Goal: Information Seeking & Learning: Learn about a topic

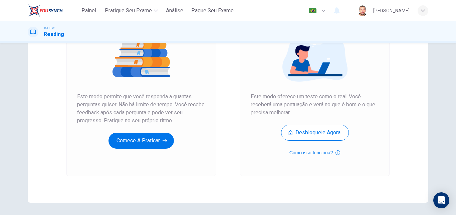
scroll to position [74, 0]
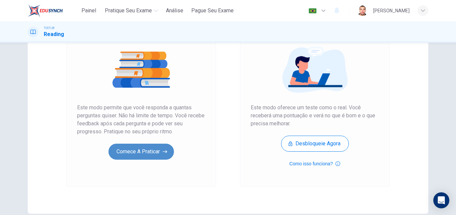
click at [146, 152] on button "Comece a praticar" at bounding box center [140, 152] width 65 height 16
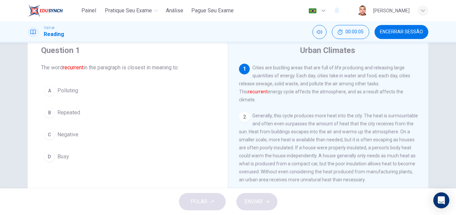
scroll to position [33, 0]
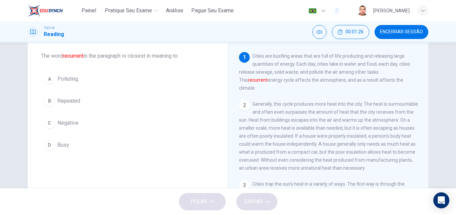
drag, startPoint x: 390, startPoint y: 83, endPoint x: 275, endPoint y: 58, distance: 117.2
click at [275, 58] on div "1 Cities are bustling areas that are full of life producing and releasing large…" at bounding box center [328, 72] width 179 height 40
drag, startPoint x: 251, startPoint y: 56, endPoint x: 391, endPoint y: 82, distance: 142.5
click at [379, 85] on div "1 Cities are bustling areas that are full of life producing and releasing large…" at bounding box center [328, 72] width 179 height 40
drag, startPoint x: 405, startPoint y: 73, endPoint x: 372, endPoint y: 74, distance: 33.4
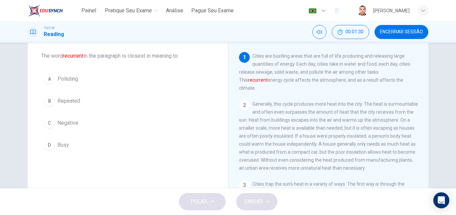
click at [268, 77] on font "recurrent" at bounding box center [258, 79] width 20 height 5
drag, startPoint x: 40, startPoint y: 56, endPoint x: 74, endPoint y: 57, distance: 34.1
click at [74, 57] on span "The word recurrent in the paragraph is closest in meaning to:" at bounding box center [128, 56] width 174 height 8
drag, startPoint x: 86, startPoint y: 57, endPoint x: 62, endPoint y: 57, distance: 24.4
click at [62, 57] on span "The word recurrent in the paragraph is closest in meaning to:" at bounding box center [128, 56] width 174 height 8
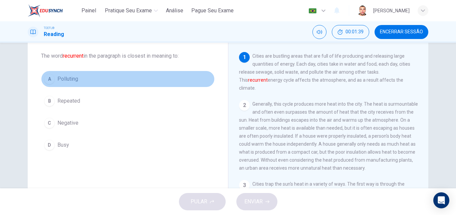
click at [65, 79] on span "Polluting" at bounding box center [67, 79] width 21 height 8
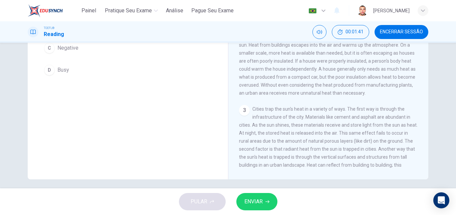
scroll to position [113, 0]
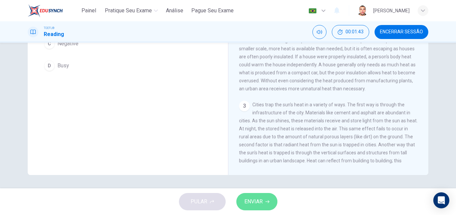
click at [258, 203] on span "ENVIAR" at bounding box center [253, 201] width 18 height 9
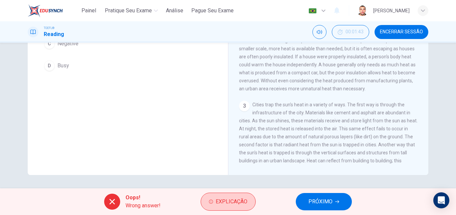
click at [242, 201] on span "Explicação" at bounding box center [232, 201] width 32 height 9
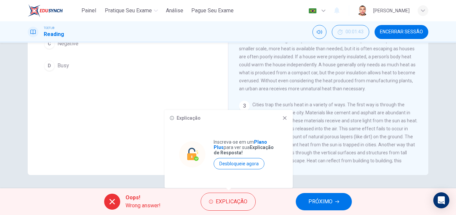
click at [285, 119] on icon at bounding box center [285, 118] width 4 height 4
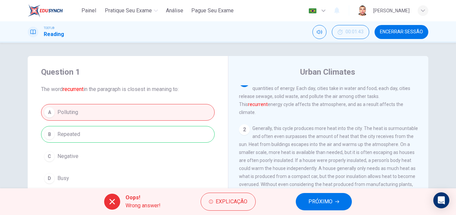
scroll to position [0, 0]
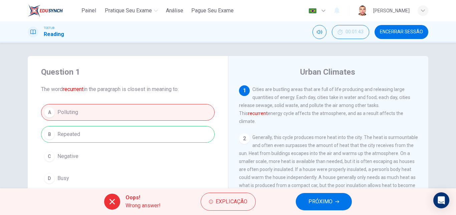
drag, startPoint x: 88, startPoint y: 136, endPoint x: 61, endPoint y: 139, distance: 27.6
click at [57, 138] on div "A Polluting B Repeated C Negative D Busy" at bounding box center [128, 145] width 174 height 83
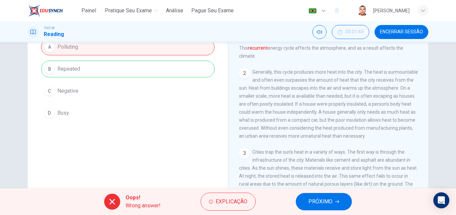
scroll to position [67, 0]
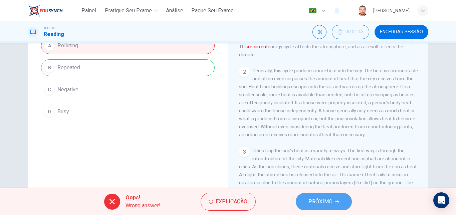
click at [327, 203] on span "PRÓXIMO" at bounding box center [320, 201] width 24 height 9
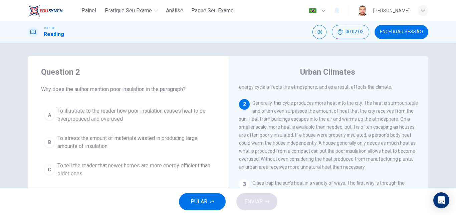
scroll to position [33, 0]
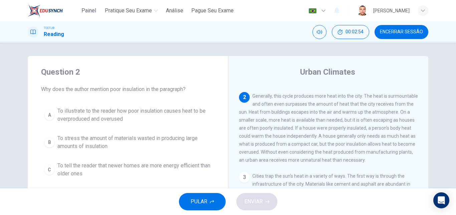
drag, startPoint x: 335, startPoint y: 131, endPoint x: 374, endPoint y: 133, distance: 38.5
click at [374, 133] on span "Generally, this cycle produces more heat into the city. The heat is surmountabl…" at bounding box center [328, 127] width 179 height 69
click at [303, 158] on span "Generally, this cycle produces more heat into the city. The heat is surmountabl…" at bounding box center [328, 127] width 179 height 69
click at [50, 110] on div "A" at bounding box center [49, 115] width 11 height 11
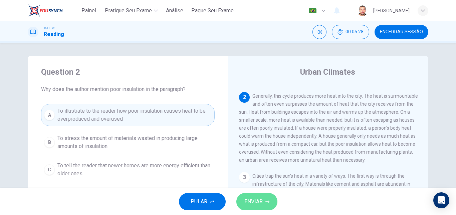
click at [260, 201] on span "ENVIAR" at bounding box center [253, 201] width 18 height 9
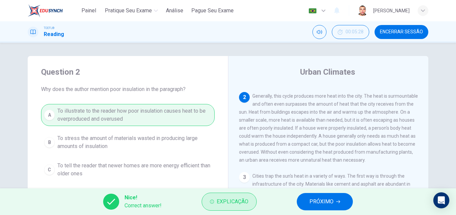
click at [231, 203] on span "Explicação" at bounding box center [233, 201] width 32 height 9
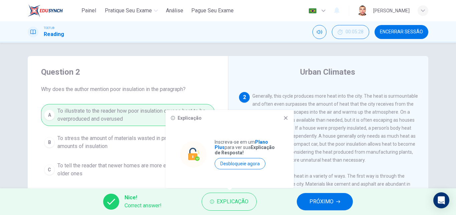
click at [287, 119] on icon at bounding box center [286, 118] width 4 height 4
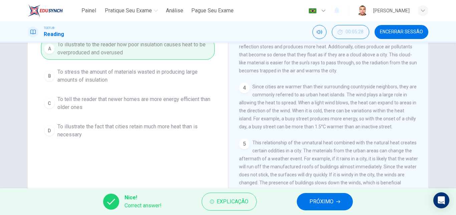
scroll to position [67, 0]
click at [322, 200] on span "PRÓXIMO" at bounding box center [321, 201] width 24 height 9
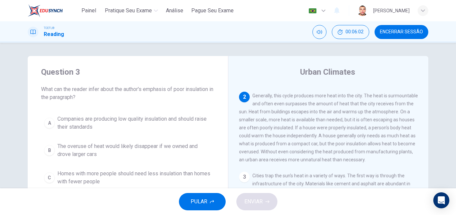
scroll to position [33, 0]
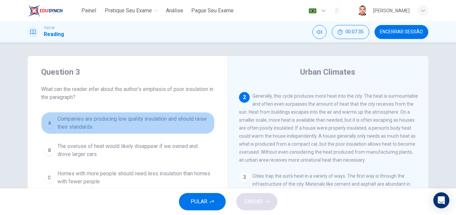
click at [49, 124] on div "A" at bounding box center [49, 123] width 11 height 11
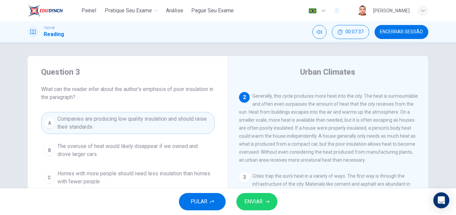
click at [266, 201] on icon "button" at bounding box center [267, 202] width 4 height 4
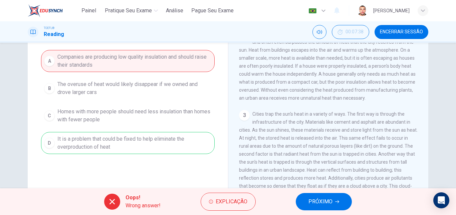
scroll to position [67, 0]
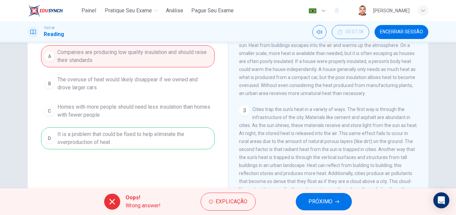
click at [329, 197] on span "PRÓXIMO" at bounding box center [320, 201] width 24 height 9
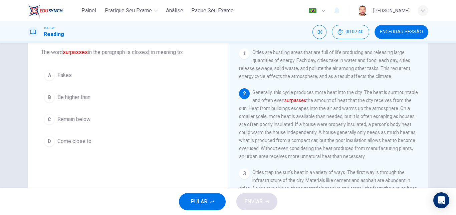
scroll to position [25, 0]
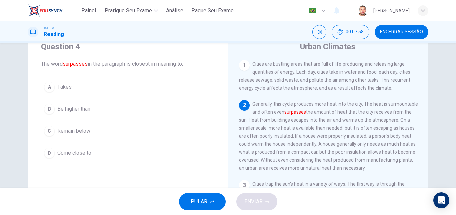
click at [45, 111] on div "B" at bounding box center [49, 109] width 11 height 11
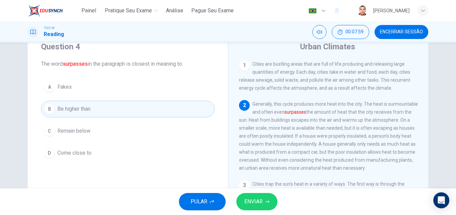
click at [257, 199] on span "ENVIAR" at bounding box center [253, 201] width 18 height 9
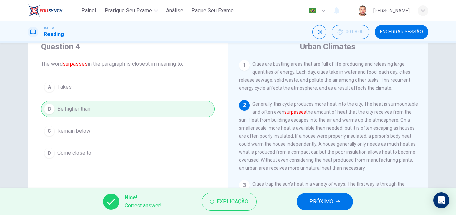
click at [326, 202] on span "PRÓXIMO" at bounding box center [321, 201] width 24 height 9
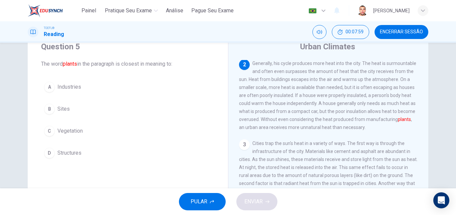
scroll to position [41, 0]
click at [55, 85] on button "A Industries" at bounding box center [128, 87] width 174 height 17
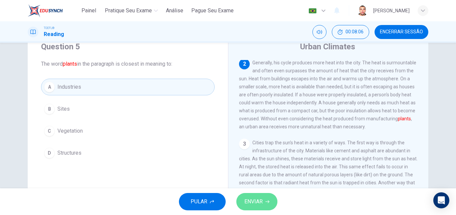
click at [250, 203] on span "ENVIAR" at bounding box center [253, 201] width 18 height 9
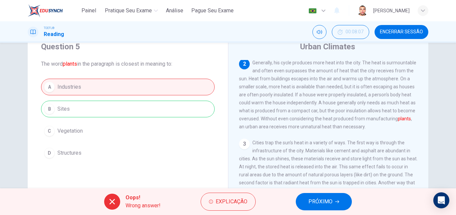
scroll to position [75, 0]
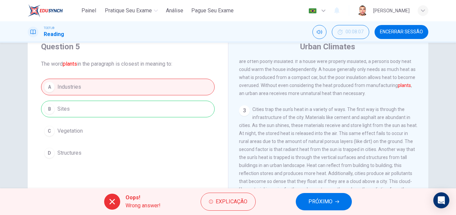
click at [333, 201] on button "PRÓXIMO" at bounding box center [324, 201] width 56 height 17
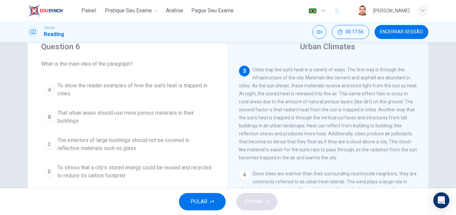
scroll to position [99, 0]
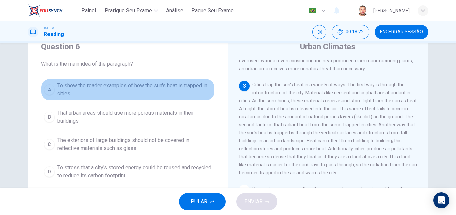
click at [48, 92] on div "A" at bounding box center [49, 89] width 11 height 11
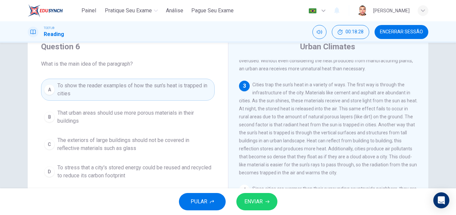
click at [254, 198] on span "ENVIAR" at bounding box center [253, 201] width 18 height 9
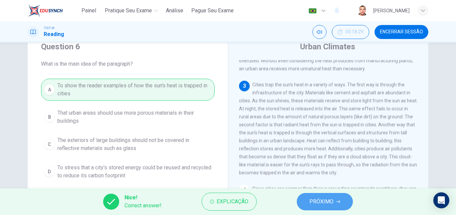
click at [318, 202] on span "PRÓXIMO" at bounding box center [321, 201] width 24 height 9
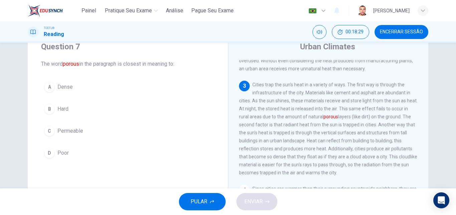
scroll to position [124, 0]
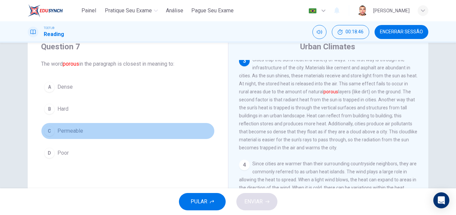
click at [75, 131] on span "Permeable" at bounding box center [70, 131] width 26 height 8
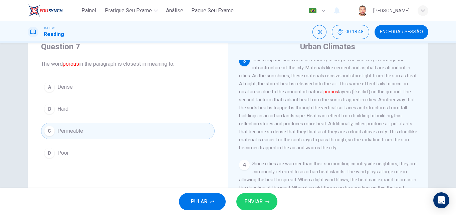
click at [251, 200] on span "ENVIAR" at bounding box center [253, 201] width 18 height 9
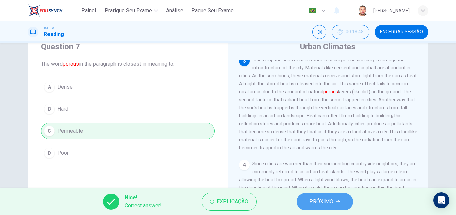
click at [315, 200] on span "PRÓXIMO" at bounding box center [321, 201] width 24 height 9
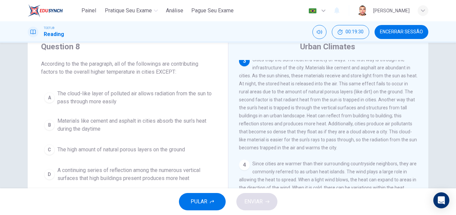
click at [175, 149] on span "The high amount of natural porous layers on the ground" at bounding box center [120, 150] width 127 height 8
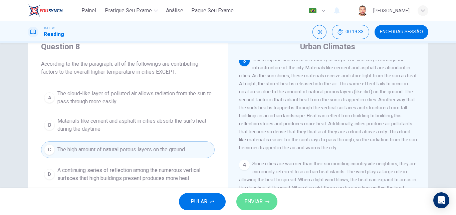
click at [256, 201] on span "ENVIAR" at bounding box center [253, 201] width 18 height 9
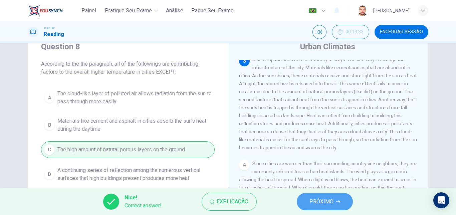
click at [331, 202] on span "PRÓXIMO" at bounding box center [321, 201] width 24 height 9
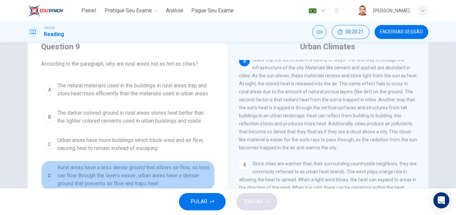
click at [119, 183] on span "Rural areas have a less dense ground that allows air flow, so heat can flow thr…" at bounding box center [134, 176] width 154 height 24
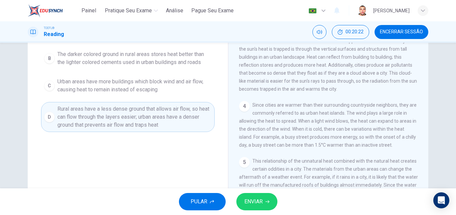
scroll to position [92, 0]
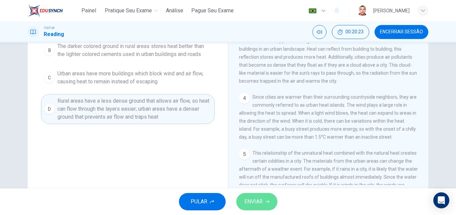
click at [253, 200] on span "ENVIAR" at bounding box center [253, 201] width 18 height 9
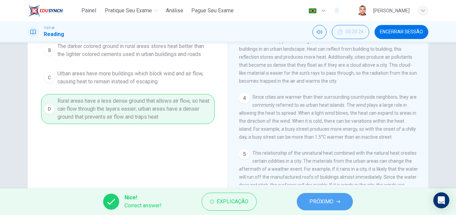
click at [319, 203] on span "PRÓXIMO" at bounding box center [321, 201] width 24 height 9
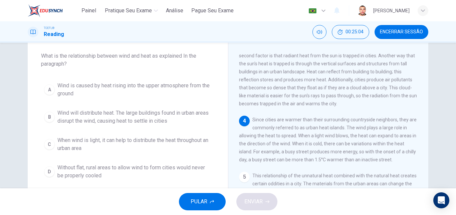
scroll to position [67, 0]
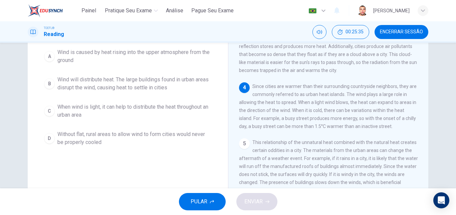
drag, startPoint x: 348, startPoint y: 99, endPoint x: 353, endPoint y: 108, distance: 10.0
click at [353, 108] on span "Since cities are warmer than their surrounding countryside neighbors, they are …" at bounding box center [328, 106] width 178 height 45
drag, startPoint x: 251, startPoint y: 81, endPoint x: 264, endPoint y: 93, distance: 17.7
click at [264, 93] on div "4 Since cities are warmer than their surrounding countryside neighbors, they ar…" at bounding box center [328, 106] width 179 height 48
drag, startPoint x: 295, startPoint y: 98, endPoint x: 302, endPoint y: 103, distance: 8.2
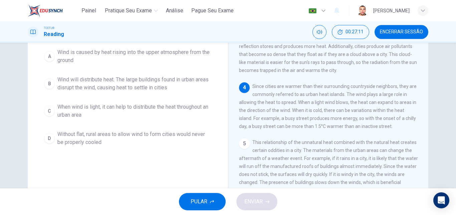
click at [302, 103] on div "4 Since cities are warmer than their surrounding countryside neighbors, they ar…" at bounding box center [328, 106] width 179 height 48
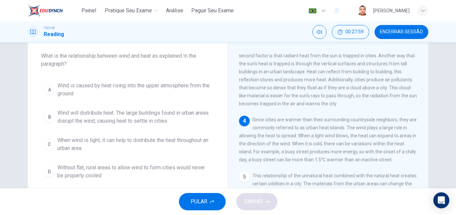
click at [54, 117] on button "B Wind will distribute heat. The large buildings found in urban areas disrupt t…" at bounding box center [128, 117] width 174 height 22
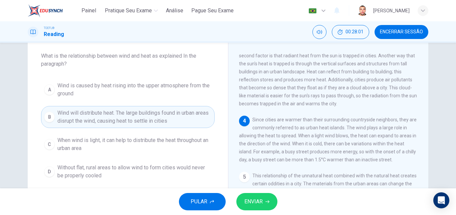
click at [266, 207] on button "ENVIAR" at bounding box center [256, 201] width 41 height 17
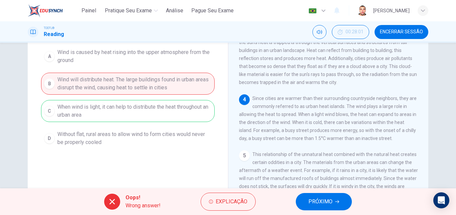
scroll to position [174, 0]
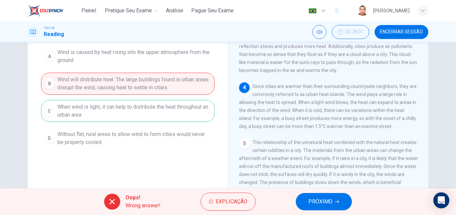
click at [326, 200] on span "PRÓXIMO" at bounding box center [320, 201] width 24 height 9
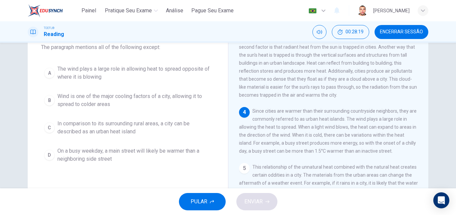
scroll to position [67, 0]
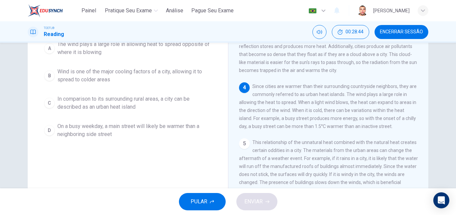
drag, startPoint x: 344, startPoint y: 92, endPoint x: 353, endPoint y: 102, distance: 13.2
click at [353, 102] on div "4 Since cities are warmer than their surrounding countryside neighbors, they ar…" at bounding box center [328, 106] width 179 height 48
drag, startPoint x: 251, startPoint y: 82, endPoint x: 264, endPoint y: 97, distance: 19.6
click at [264, 97] on span "Since cities are warmer than their surrounding countryside neighbors, they are …" at bounding box center [328, 106] width 178 height 45
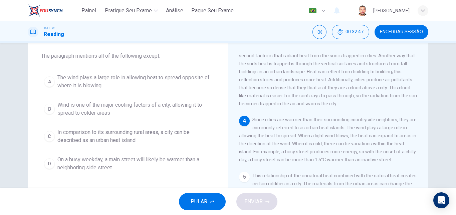
click at [53, 138] on div "C" at bounding box center [49, 136] width 11 height 11
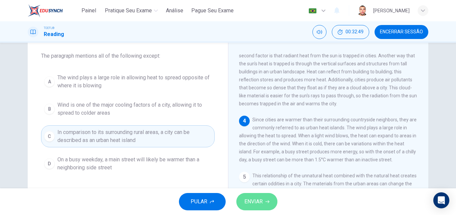
click at [259, 200] on span "ENVIAR" at bounding box center [253, 201] width 18 height 9
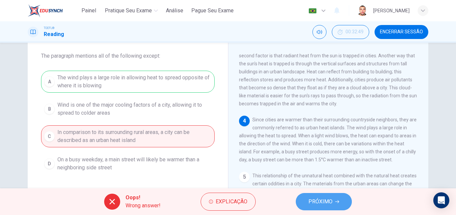
click at [333, 204] on button "PRÓXIMO" at bounding box center [324, 201] width 56 height 17
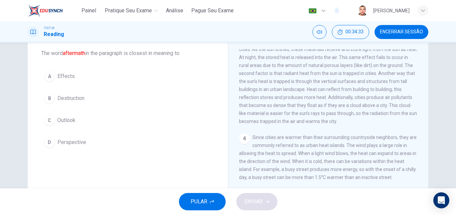
scroll to position [46, 0]
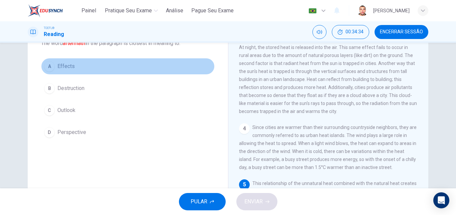
click at [62, 66] on span "Effects" at bounding box center [65, 66] width 17 height 8
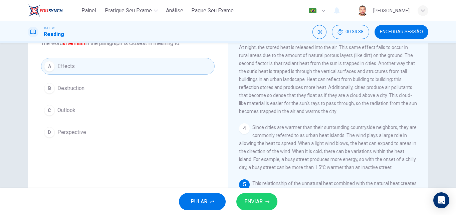
click at [261, 201] on span "ENVIAR" at bounding box center [253, 201] width 18 height 9
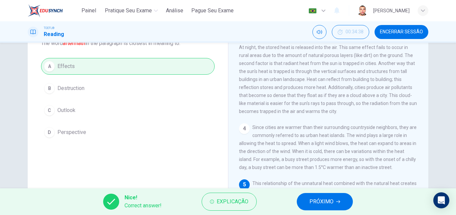
click at [317, 196] on button "PRÓXIMO" at bounding box center [325, 201] width 56 height 17
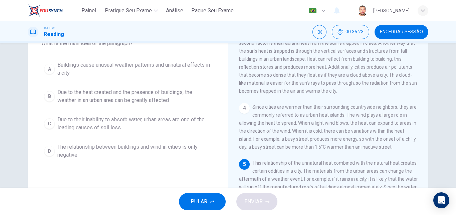
click at [77, 97] on span "Due to the heat created and the presence of buildings, the weather in an urban …" at bounding box center [134, 96] width 154 height 16
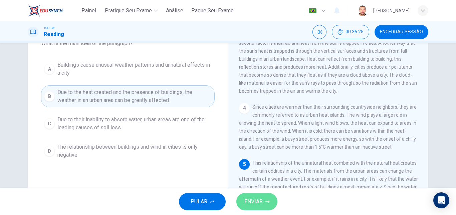
click at [260, 200] on span "ENVIAR" at bounding box center [253, 201] width 18 height 9
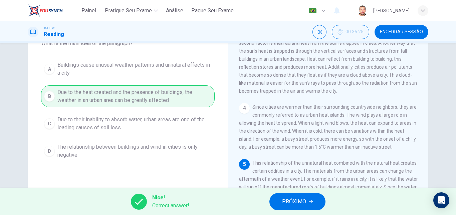
click at [296, 204] on span "PRÓXIMO" at bounding box center [294, 201] width 24 height 9
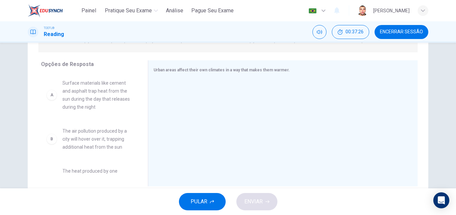
scroll to position [113, 0]
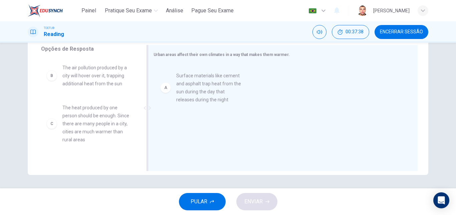
drag, startPoint x: 103, startPoint y: 89, endPoint x: 220, endPoint y: 97, distance: 117.8
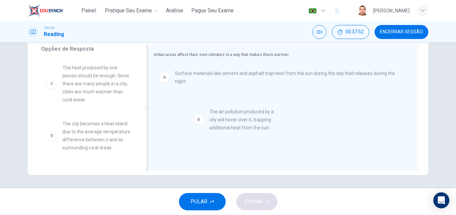
drag, startPoint x: 93, startPoint y: 83, endPoint x: 245, endPoint y: 128, distance: 158.2
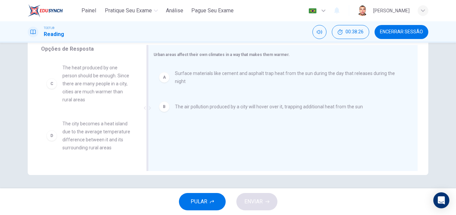
scroll to position [79, 0]
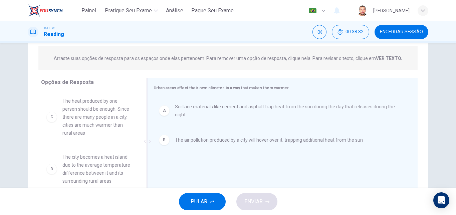
click at [290, 110] on span "Surface materials like cement and asphalt trap heat from the sun during the day…" at bounding box center [288, 111] width 227 height 16
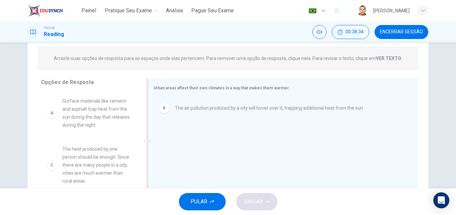
click at [278, 112] on span "The air pollution produced by a city will hover over it, trapping additional he…" at bounding box center [269, 108] width 188 height 8
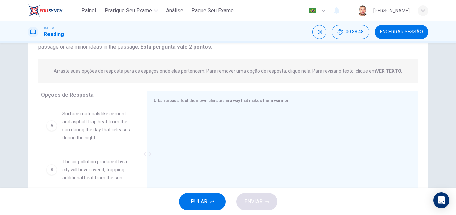
scroll to position [100, 0]
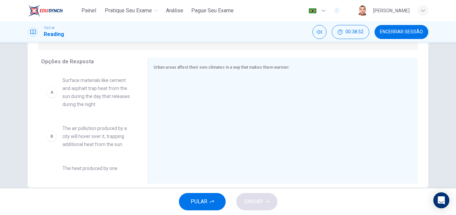
click at [103, 100] on span "Surface materials like cement and asphalt trap heat from the sun during the day…" at bounding box center [96, 92] width 69 height 32
click at [66, 94] on span "Surface materials like cement and asphalt trap heat from the sun during the day…" at bounding box center [96, 92] width 69 height 32
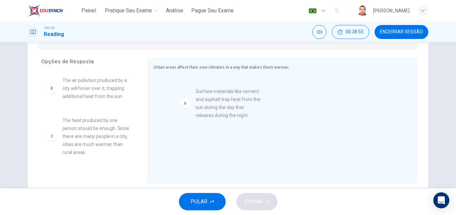
drag, startPoint x: 69, startPoint y: 94, endPoint x: 207, endPoint y: 105, distance: 138.3
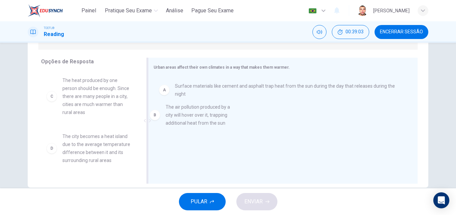
drag, startPoint x: 98, startPoint y: 90, endPoint x: 205, endPoint y: 117, distance: 109.8
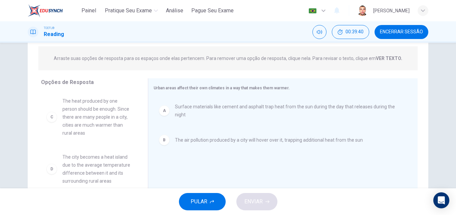
scroll to position [33, 0]
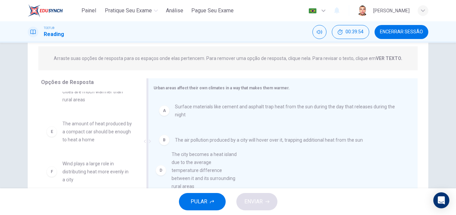
drag, startPoint x: 104, startPoint y: 139, endPoint x: 216, endPoint y: 170, distance: 116.5
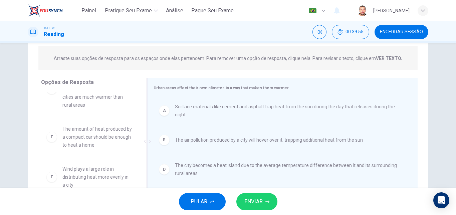
scroll to position [28, 0]
click at [259, 200] on span "ENVIAR" at bounding box center [253, 201] width 18 height 9
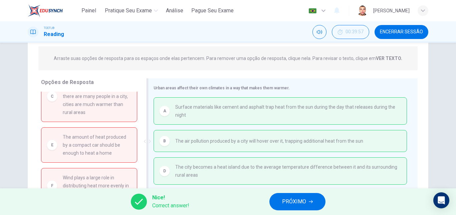
scroll to position [30, 0]
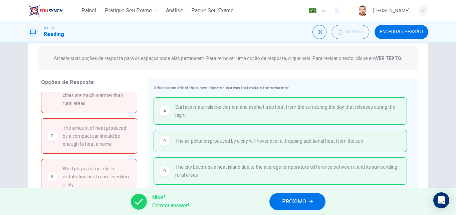
click at [285, 202] on span "PRÓXIMO" at bounding box center [294, 201] width 24 height 9
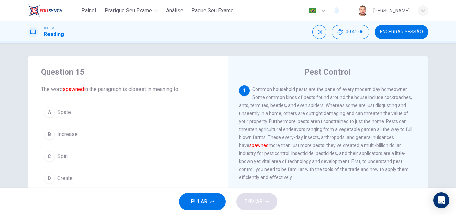
scroll to position [33, 0]
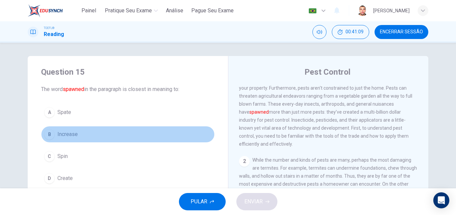
click at [69, 135] on span "Increase" at bounding box center [67, 134] width 20 height 8
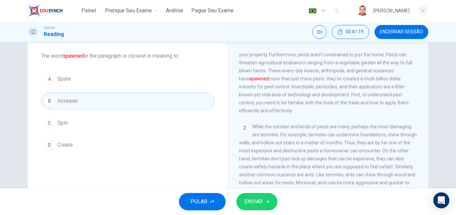
scroll to position [0, 0]
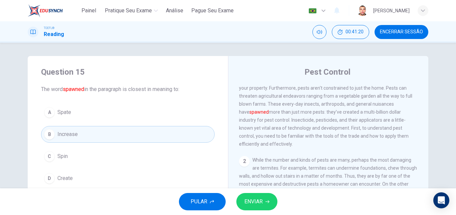
click at [256, 206] on span "ENVIAR" at bounding box center [253, 201] width 18 height 9
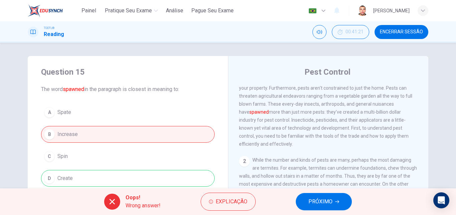
scroll to position [33, 0]
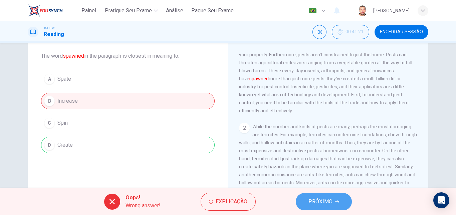
click at [331, 203] on span "PRÓXIMO" at bounding box center [320, 201] width 24 height 9
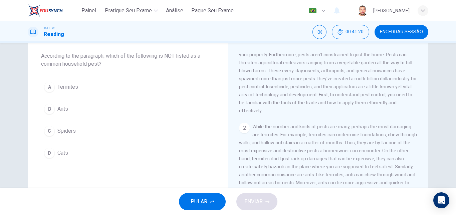
scroll to position [0, 0]
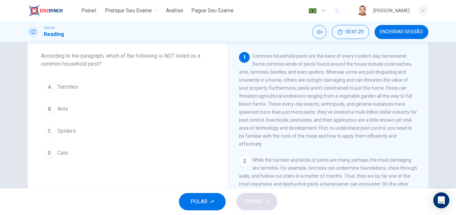
drag, startPoint x: 60, startPoint y: 148, endPoint x: 107, endPoint y: 149, distance: 46.7
click at [60, 148] on button "D Cats" at bounding box center [128, 153] width 174 height 17
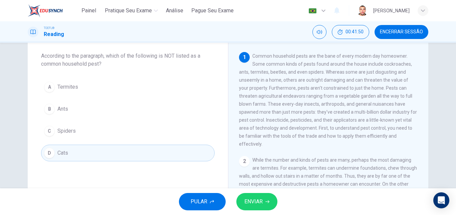
click at [265, 199] on button "ENVIAR" at bounding box center [256, 201] width 41 height 17
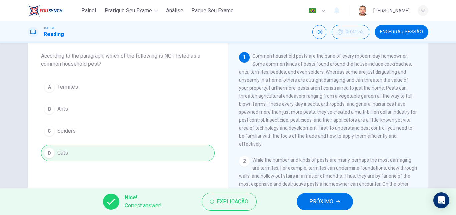
click at [340, 207] on button "PRÓXIMO" at bounding box center [325, 201] width 56 height 17
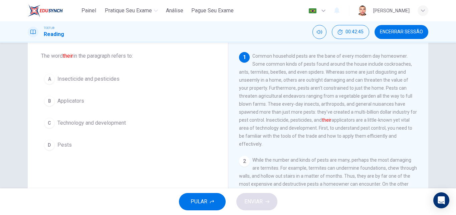
click at [90, 78] on span "Insecticide and pesticides" at bounding box center [88, 79] width 62 height 8
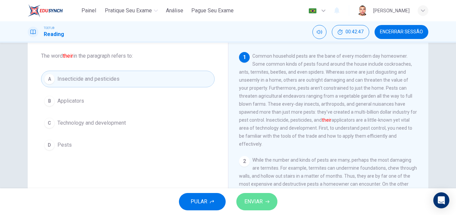
click at [253, 200] on span "ENVIAR" at bounding box center [253, 201] width 18 height 9
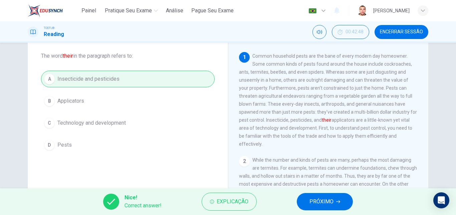
click at [324, 203] on span "PRÓXIMO" at bounding box center [321, 201] width 24 height 9
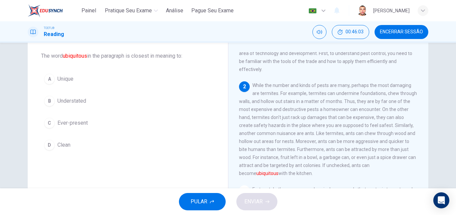
scroll to position [108, 0]
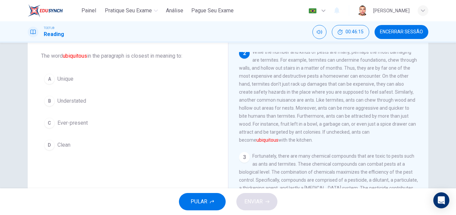
drag, startPoint x: 390, startPoint y: 131, endPoint x: 400, endPoint y: 131, distance: 10.3
click at [278, 137] on font "ubiquitous" at bounding box center [267, 139] width 22 height 5
click at [59, 78] on span "Unique" at bounding box center [65, 79] width 16 height 8
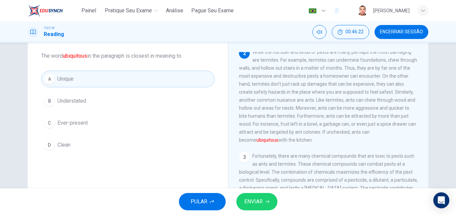
click at [254, 201] on span "ENVIAR" at bounding box center [253, 201] width 18 height 9
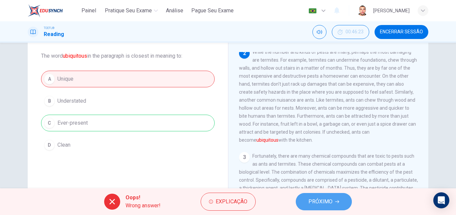
click at [320, 200] on span "PRÓXIMO" at bounding box center [320, 201] width 24 height 9
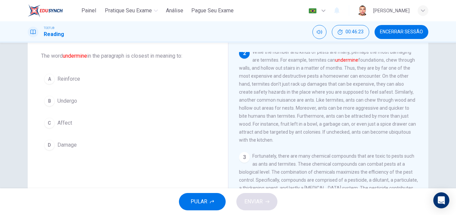
scroll to position [100, 0]
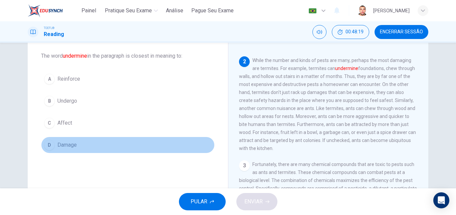
click at [62, 147] on span "Damage" at bounding box center [66, 145] width 19 height 8
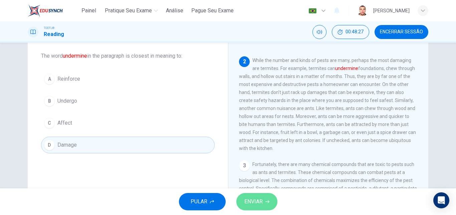
click at [257, 201] on span "ENVIAR" at bounding box center [253, 201] width 18 height 9
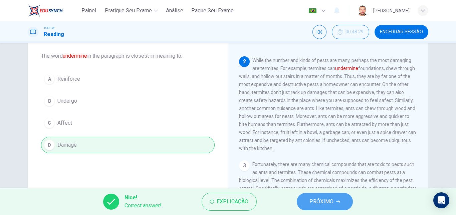
click at [311, 206] on span "PRÓXIMO" at bounding box center [321, 201] width 24 height 9
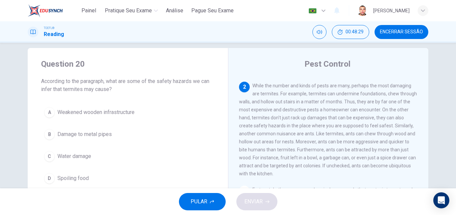
scroll to position [33, 0]
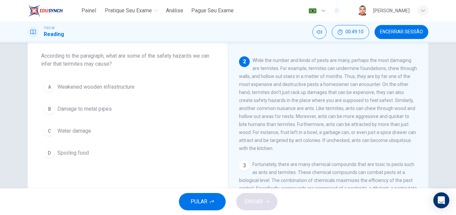
click at [123, 88] on span "Weakened wooden infrastructure" at bounding box center [95, 87] width 77 height 8
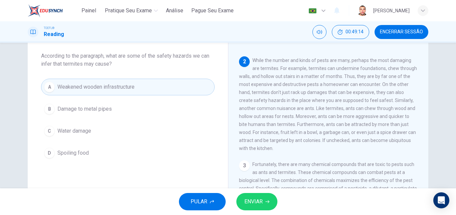
click at [263, 200] on button "ENVIAR" at bounding box center [256, 201] width 41 height 17
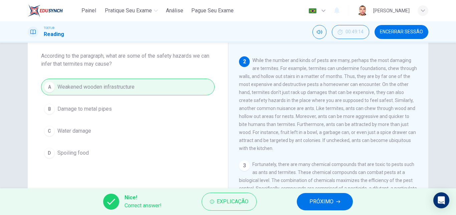
click at [317, 201] on span "PRÓXIMO" at bounding box center [321, 201] width 24 height 9
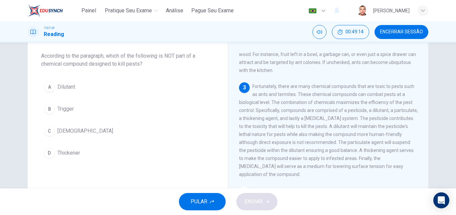
scroll to position [183, 0]
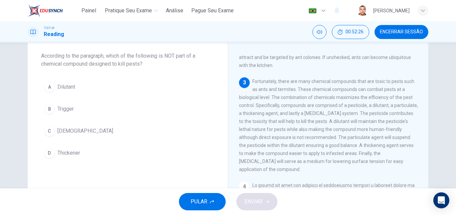
click at [57, 89] on span "Dilutant" at bounding box center [66, 87] width 18 height 8
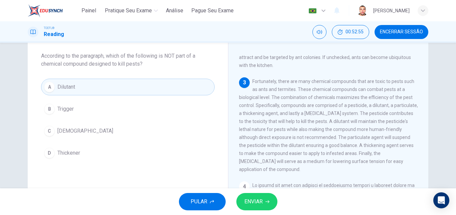
click at [257, 201] on span "ENVIAR" at bounding box center [253, 201] width 18 height 9
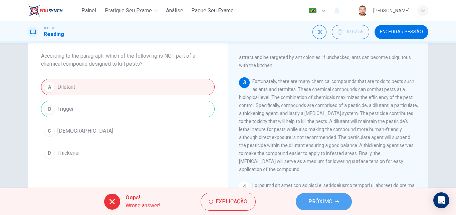
click at [331, 200] on span "PRÓXIMO" at bounding box center [320, 201] width 24 height 9
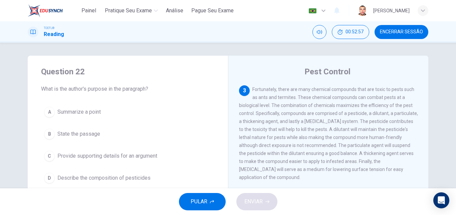
scroll to position [0, 0]
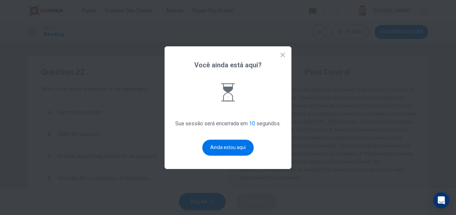
click at [185, 118] on span "Sua sessão será encerrada em 10 segundos." at bounding box center [227, 123] width 105 height 11
click at [140, 144] on div at bounding box center [228, 107] width 456 height 215
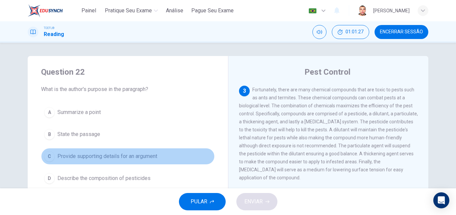
click at [148, 155] on span "Provide supporting details for an argument" at bounding box center [107, 157] width 100 height 8
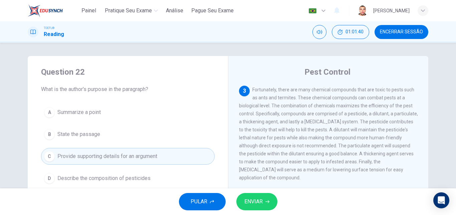
scroll to position [241, 0]
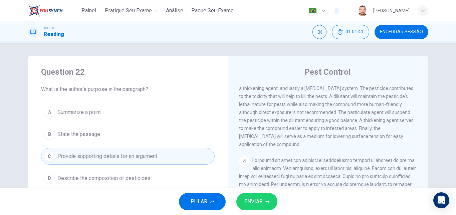
click at [267, 201] on icon "button" at bounding box center [267, 202] width 4 height 4
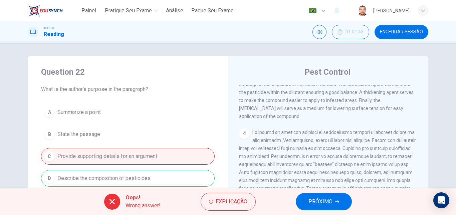
scroll to position [275, 0]
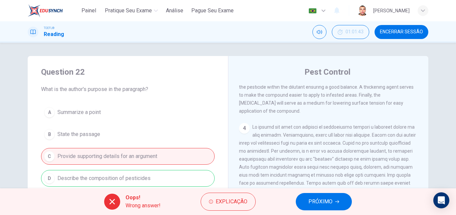
click at [331, 202] on span "PRÓXIMO" at bounding box center [320, 201] width 24 height 9
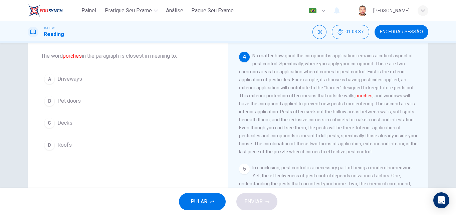
scroll to position [290, 0]
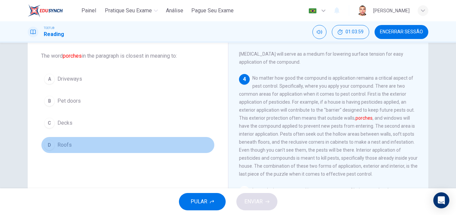
click at [55, 145] on button "D Roofs" at bounding box center [128, 145] width 174 height 17
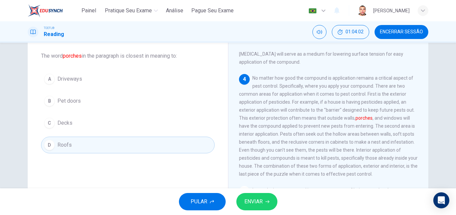
click at [256, 205] on span "ENVIAR" at bounding box center [253, 201] width 18 height 9
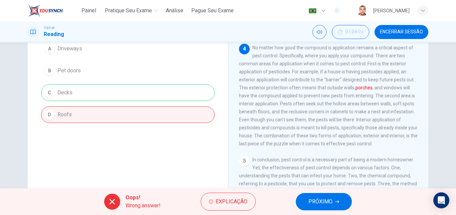
scroll to position [67, 0]
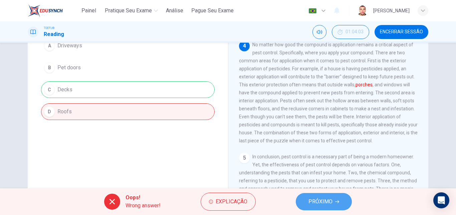
click at [333, 206] on button "PRÓXIMO" at bounding box center [324, 201] width 56 height 17
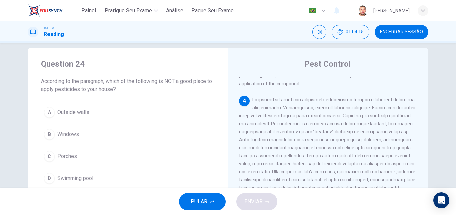
scroll to position [283, 0]
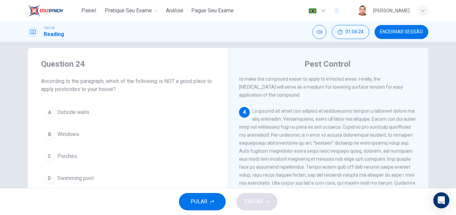
click at [375, 132] on span at bounding box center [328, 162] width 178 height 109
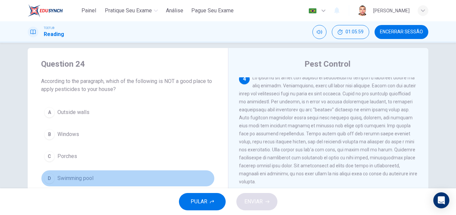
click at [87, 177] on span "Swimming pool" at bounding box center [75, 179] width 36 height 8
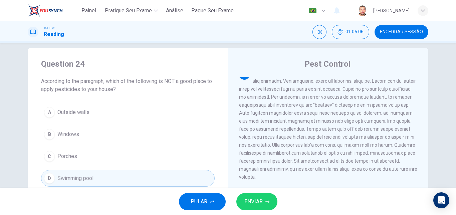
scroll to position [290, 0]
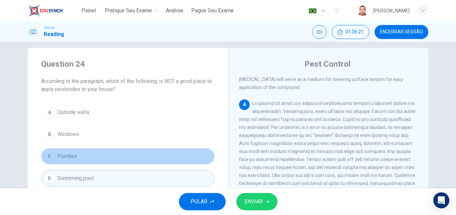
click at [73, 156] on span "Porches" at bounding box center [67, 157] width 20 height 8
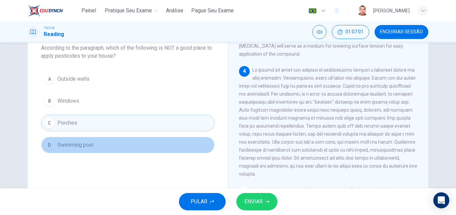
click at [74, 140] on button "D Swimming pool" at bounding box center [128, 145] width 174 height 17
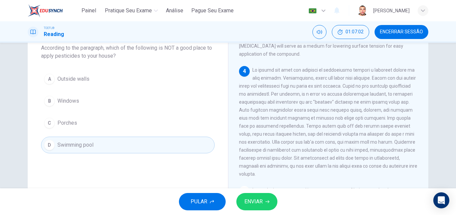
click at [264, 203] on button "ENVIAR" at bounding box center [256, 201] width 41 height 17
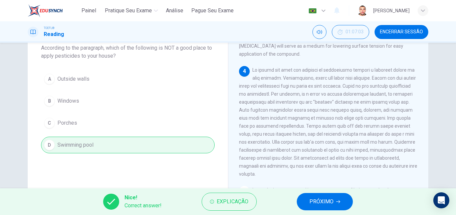
click at [330, 202] on span "PRÓXIMO" at bounding box center [321, 201] width 24 height 9
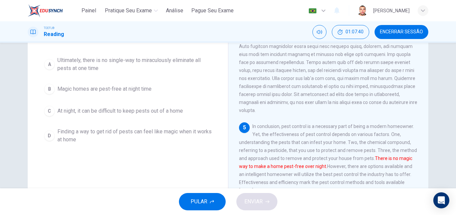
scroll to position [41, 0]
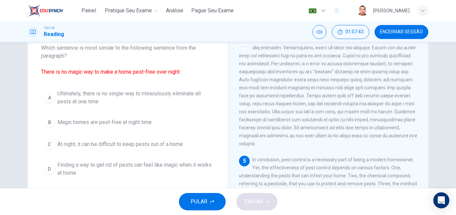
click at [161, 96] on span "Ultimately, there is no single-way to miraculously eliminate all pests at one t…" at bounding box center [134, 98] width 154 height 16
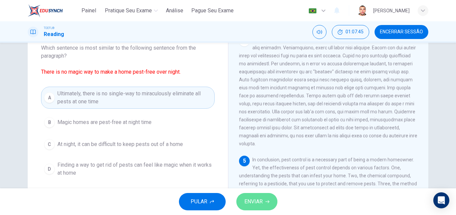
click at [254, 199] on span "ENVIAR" at bounding box center [253, 201] width 18 height 9
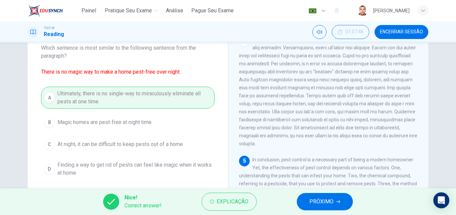
click at [327, 205] on span "PRÓXIMO" at bounding box center [321, 201] width 24 height 9
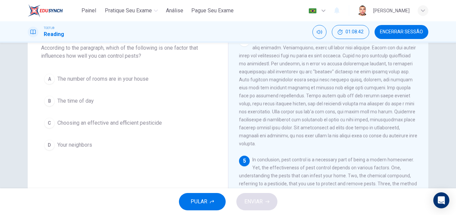
click at [139, 124] on span "Choosing an effective and efficient pesticide" at bounding box center [109, 123] width 104 height 8
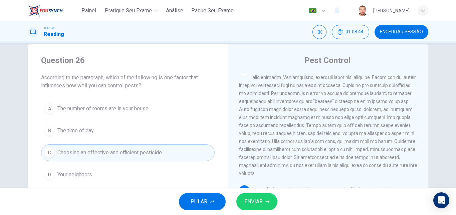
scroll to position [8, 0]
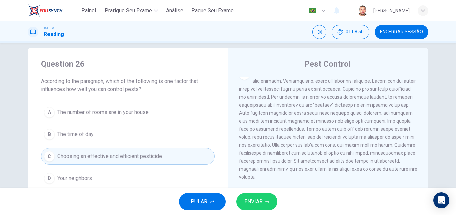
click at [260, 204] on span "ENVIAR" at bounding box center [253, 201] width 18 height 9
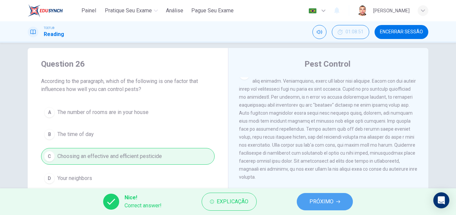
click at [315, 200] on span "PRÓXIMO" at bounding box center [321, 201] width 24 height 9
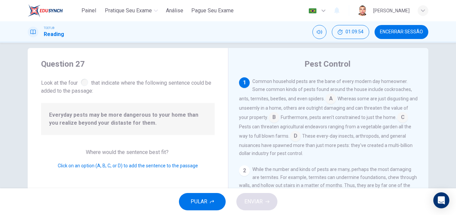
scroll to position [0, 0]
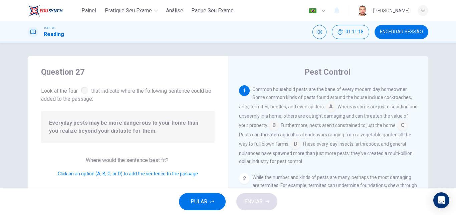
click at [327, 105] on input at bounding box center [330, 107] width 11 height 11
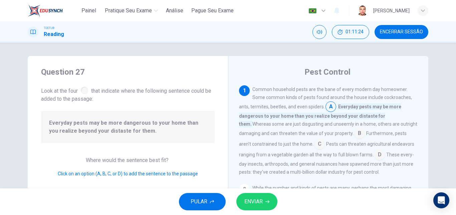
scroll to position [33, 0]
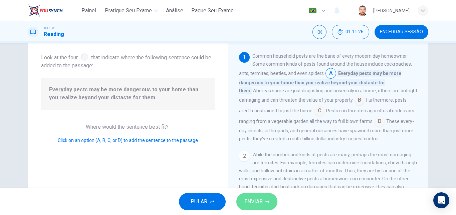
click at [256, 203] on span "ENVIAR" at bounding box center [253, 201] width 18 height 9
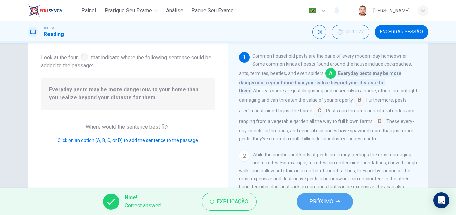
click at [333, 202] on button "PRÓXIMO" at bounding box center [325, 201] width 56 height 17
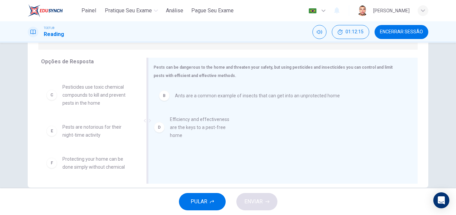
drag, startPoint x: 105, startPoint y: 136, endPoint x: 214, endPoint y: 130, distance: 109.3
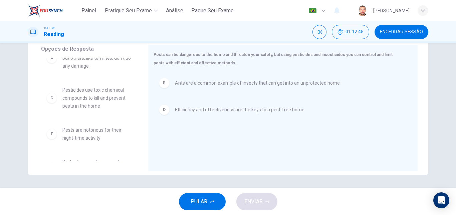
scroll to position [3, 0]
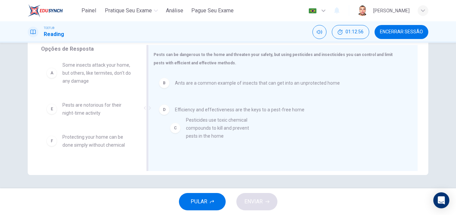
drag, startPoint x: 101, startPoint y: 122, endPoint x: 229, endPoint y: 138, distance: 128.4
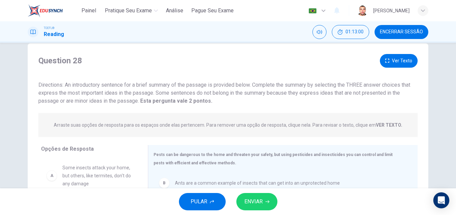
scroll to position [113, 0]
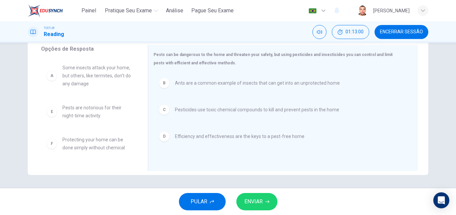
click at [256, 204] on span "ENVIAR" at bounding box center [253, 201] width 18 height 9
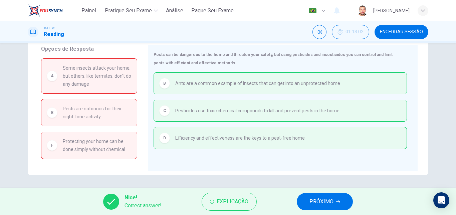
click at [321, 205] on span "PRÓXIMO" at bounding box center [321, 201] width 24 height 9
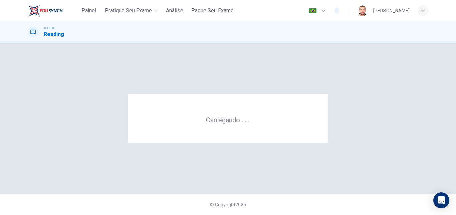
scroll to position [0, 0]
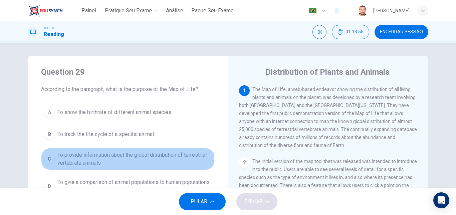
click at [129, 159] on span "To provide information about the global distribution of terrestrial vertebrate …" at bounding box center [134, 159] width 154 height 16
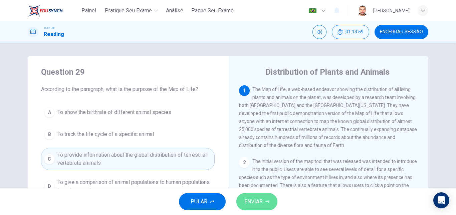
click at [263, 206] on button "ENVIAR" at bounding box center [256, 201] width 41 height 17
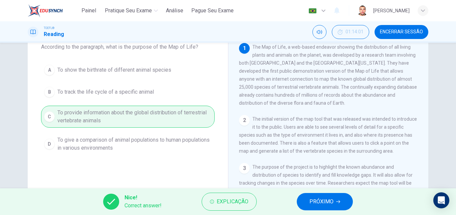
scroll to position [67, 0]
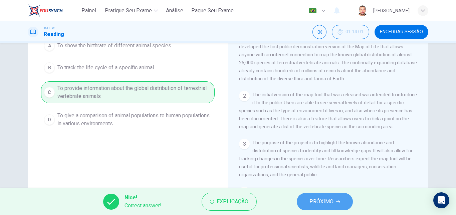
click at [324, 202] on span "PRÓXIMO" at bounding box center [321, 201] width 24 height 9
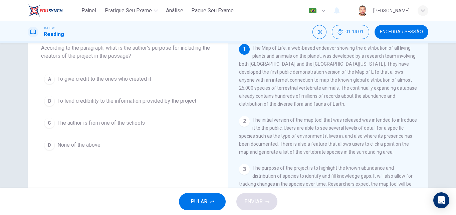
scroll to position [8, 0]
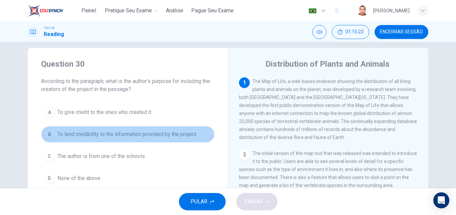
click at [99, 135] on span "To lend credibility to the information provided by the project" at bounding box center [126, 134] width 139 height 8
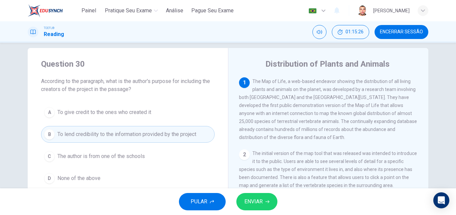
click at [258, 203] on span "ENVIAR" at bounding box center [253, 201] width 18 height 9
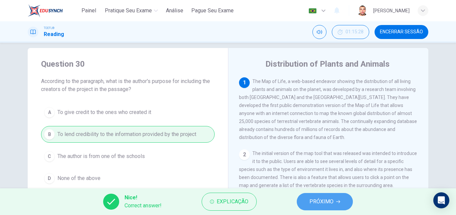
click at [309, 203] on button "PRÓXIMO" at bounding box center [325, 201] width 56 height 17
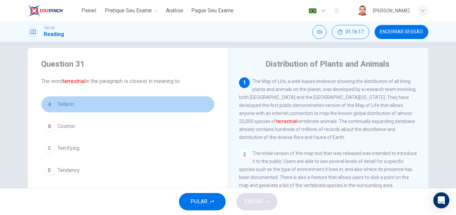
drag, startPoint x: 66, startPoint y: 102, endPoint x: 64, endPoint y: 105, distance: 3.4
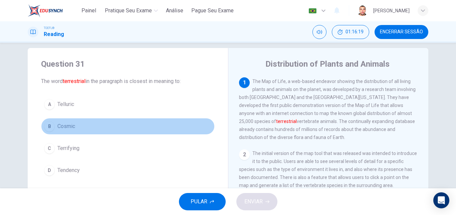
click at [67, 127] on span "Cosmic" at bounding box center [66, 126] width 18 height 8
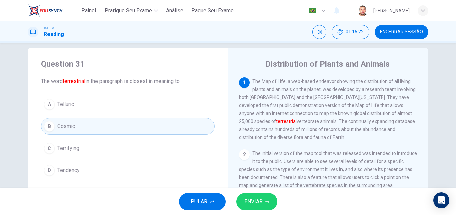
click at [69, 147] on span "Terrifying" at bounding box center [68, 149] width 22 height 8
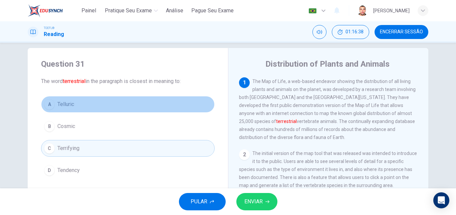
click at [63, 107] on span "Telluric" at bounding box center [65, 104] width 17 height 8
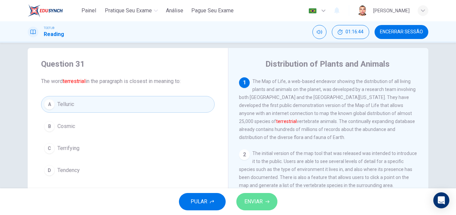
click at [259, 200] on span "ENVIAR" at bounding box center [253, 201] width 18 height 9
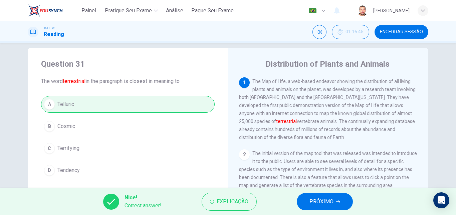
drag, startPoint x: 87, startPoint y: 81, endPoint x: 68, endPoint y: 81, distance: 19.0
click at [68, 81] on span "The word terrestrial in the paragraph is closest in meaning to:" at bounding box center [128, 81] width 174 height 8
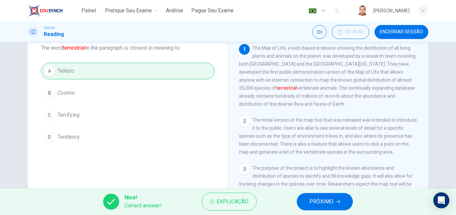
click at [319, 199] on span "PRÓXIMO" at bounding box center [321, 201] width 24 height 9
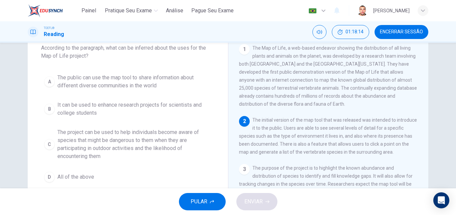
click at [130, 81] on span "The public can use the map tool to share information about different diverse co…" at bounding box center [134, 82] width 154 height 16
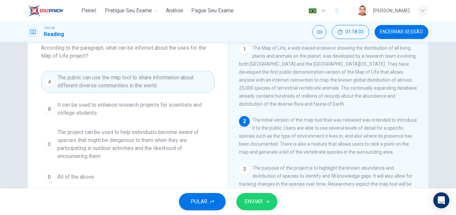
click at [256, 201] on span "ENVIAR" at bounding box center [253, 201] width 18 height 9
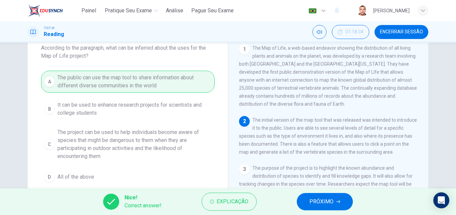
click at [323, 204] on span "PRÓXIMO" at bounding box center [321, 201] width 24 height 9
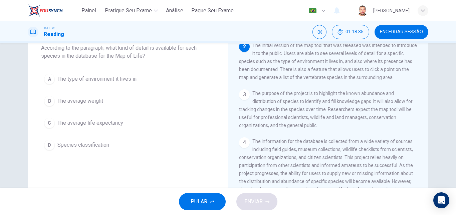
scroll to position [8, 0]
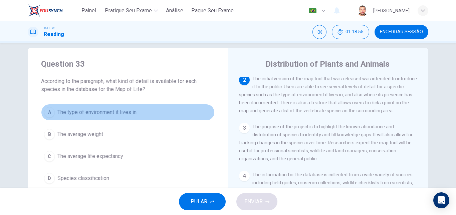
click at [129, 114] on span "The type of environment it lives in" at bounding box center [96, 112] width 79 height 8
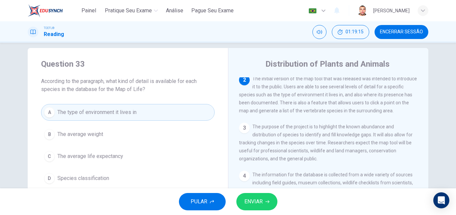
click at [254, 203] on span "ENVIAR" at bounding box center [253, 201] width 18 height 9
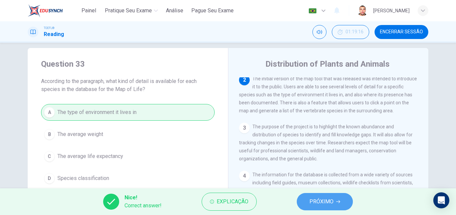
click at [313, 202] on span "PRÓXIMO" at bounding box center [321, 201] width 24 height 9
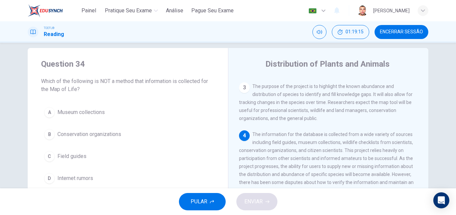
scroll to position [116, 0]
drag, startPoint x: 38, startPoint y: 82, endPoint x: 122, endPoint y: 85, distance: 83.5
click at [74, 93] on div "Question 34 Which of the following is NOT a method that information is collecte…" at bounding box center [128, 123] width 200 height 150
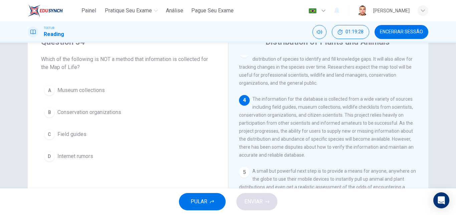
scroll to position [41, 0]
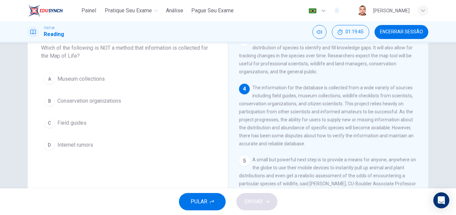
drag, startPoint x: 62, startPoint y: 144, endPoint x: 321, endPoint y: 191, distance: 263.9
click at [61, 144] on span "Internet rumors" at bounding box center [75, 145] width 36 height 8
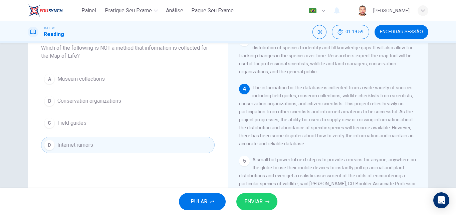
click at [266, 202] on icon "button" at bounding box center [267, 202] width 4 height 4
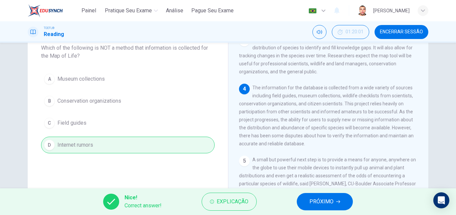
click at [322, 203] on span "PRÓXIMO" at bounding box center [321, 201] width 24 height 9
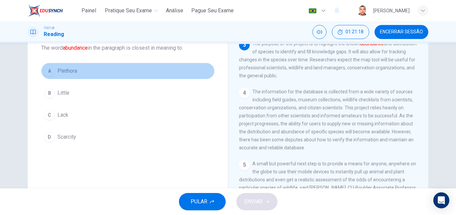
click at [67, 71] on span "Plethora" at bounding box center [67, 71] width 20 height 8
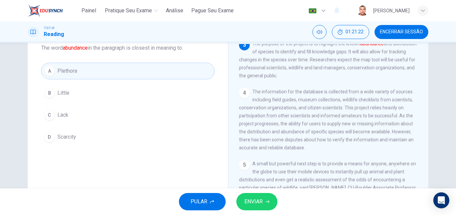
click at [260, 204] on span "ENVIAR" at bounding box center [253, 201] width 18 height 9
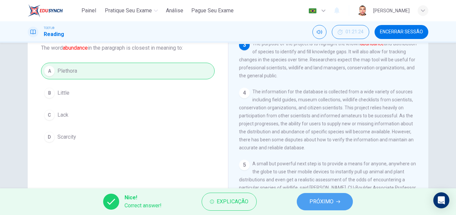
click at [325, 202] on span "PRÓXIMO" at bounding box center [321, 201] width 24 height 9
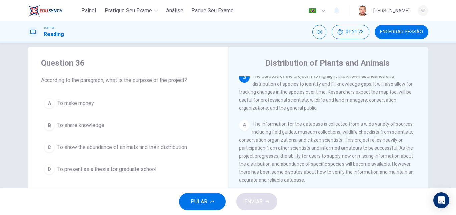
scroll to position [8, 0]
click at [180, 150] on span "To show the abundance of animals and their distribution" at bounding box center [121, 149] width 129 height 8
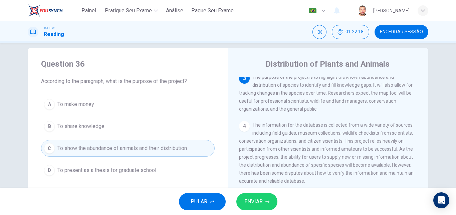
click at [258, 204] on span "ENVIAR" at bounding box center [253, 201] width 18 height 9
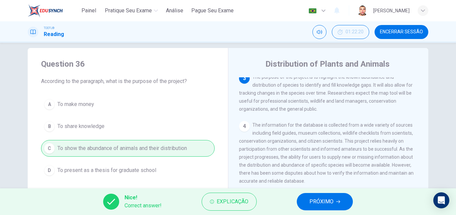
click at [317, 205] on span "PRÓXIMO" at bounding box center [321, 201] width 24 height 9
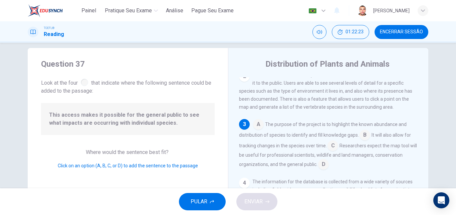
scroll to position [83, 0]
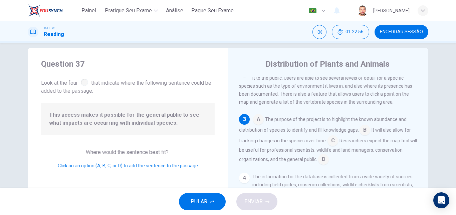
click at [363, 134] on input at bounding box center [364, 130] width 11 height 11
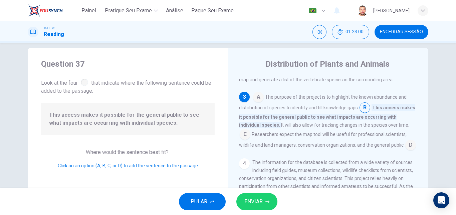
scroll to position [117, 0]
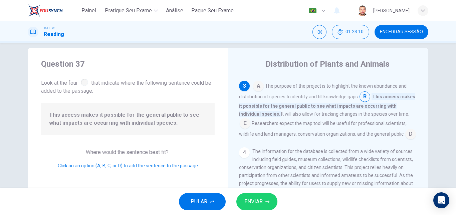
click at [250, 120] on input at bounding box center [245, 124] width 11 height 11
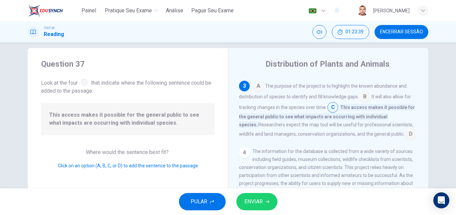
click at [405, 138] on input at bounding box center [410, 134] width 11 height 11
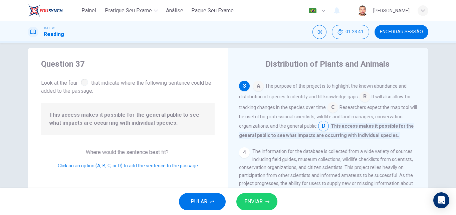
scroll to position [150, 0]
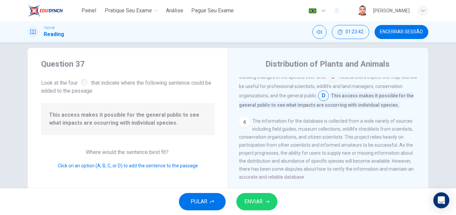
click at [261, 202] on span "ENVIAR" at bounding box center [253, 201] width 18 height 9
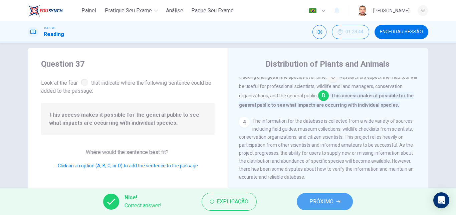
click at [324, 203] on span "PRÓXIMO" at bounding box center [321, 201] width 24 height 9
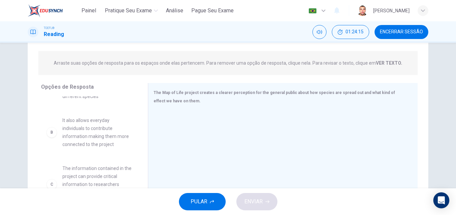
scroll to position [0, 0]
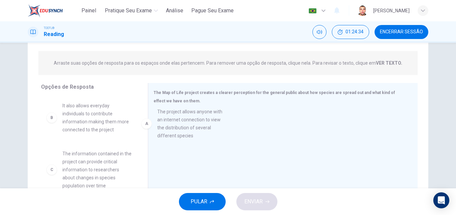
drag, startPoint x: 102, startPoint y: 125, endPoint x: 115, endPoint y: 128, distance: 13.6
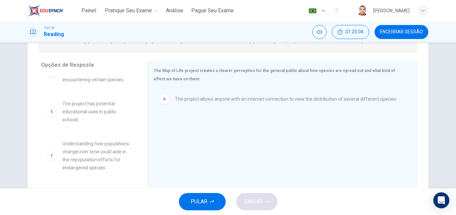
scroll to position [108, 0]
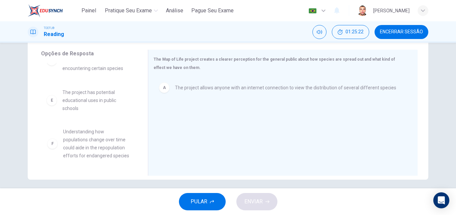
drag, startPoint x: 110, startPoint y: 150, endPoint x: 114, endPoint y: 150, distance: 4.1
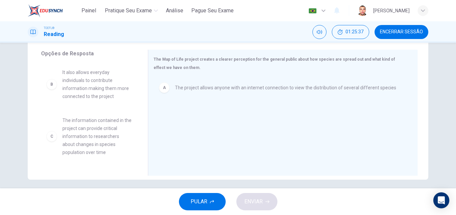
scroll to position [33, 0]
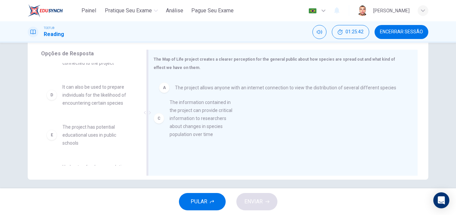
drag, startPoint x: 97, startPoint y: 112, endPoint x: 211, endPoint y: 130, distance: 115.5
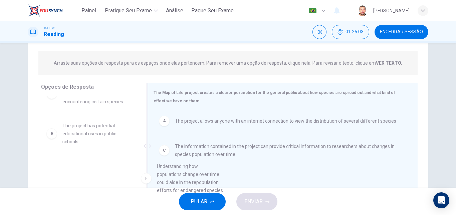
scroll to position [2, 0]
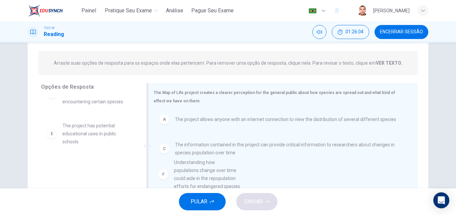
drag, startPoint x: 98, startPoint y: 183, endPoint x: 213, endPoint y: 179, distance: 114.8
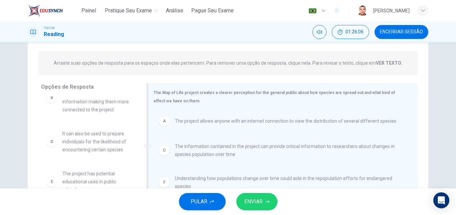
scroll to position [20, 0]
click at [260, 203] on span "ENVIAR" at bounding box center [253, 201] width 18 height 9
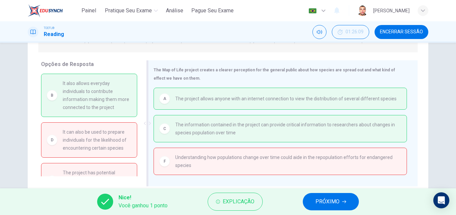
scroll to position [113, 0]
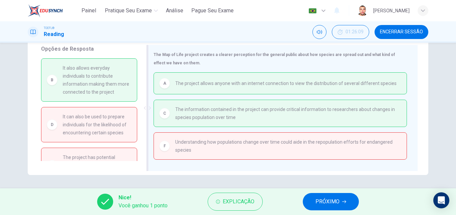
drag, startPoint x: 177, startPoint y: 147, endPoint x: 166, endPoint y: 143, distance: 11.5
click at [166, 143] on div "F Understanding how populations change over time could aide in the repopulation…" at bounding box center [280, 146] width 242 height 16
click at [168, 136] on div "Opções de Resposta B It also allows everyday individuals to contribute informat…" at bounding box center [228, 109] width 400 height 129
click at [328, 204] on span "PRÓXIMO" at bounding box center [327, 201] width 24 height 9
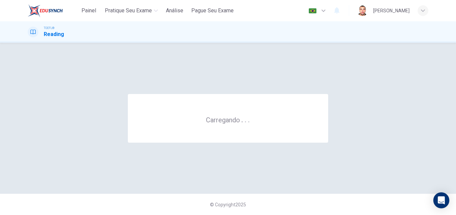
scroll to position [0, 0]
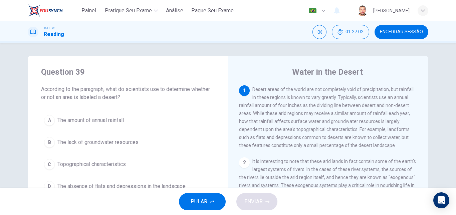
click at [251, 116] on span "Desert areas of the world are not completely void of precipitation, but rainfal…" at bounding box center [326, 117] width 175 height 61
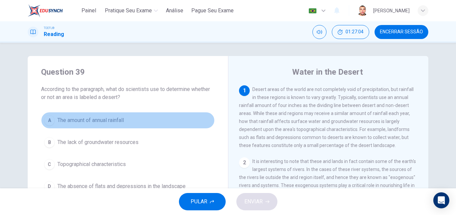
click at [93, 118] on span "The amount of annual rainfall" at bounding box center [90, 120] width 66 height 8
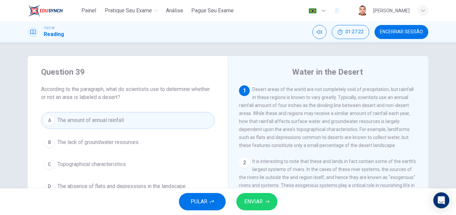
click at [265, 201] on icon "button" at bounding box center [267, 202] width 4 height 4
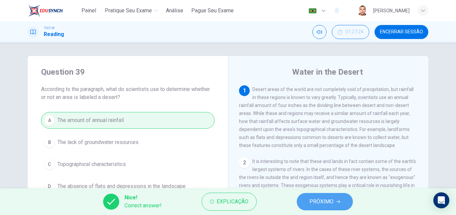
click at [315, 200] on span "PRÓXIMO" at bounding box center [321, 201] width 24 height 9
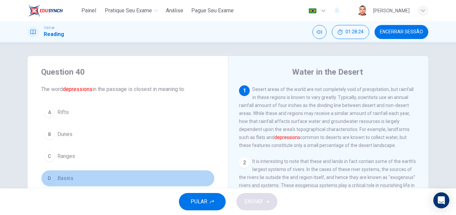
click at [67, 182] on span "Basins" at bounding box center [65, 179] width 16 height 8
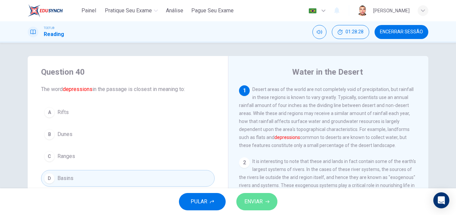
click at [250, 202] on span "ENVIAR" at bounding box center [253, 201] width 18 height 9
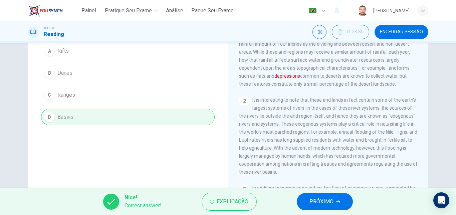
scroll to position [100, 0]
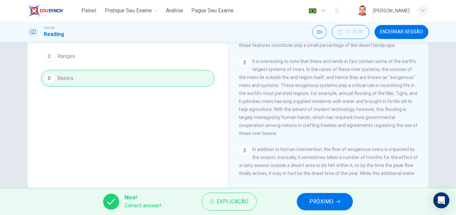
click at [308, 201] on button "PRÓXIMO" at bounding box center [325, 201] width 56 height 17
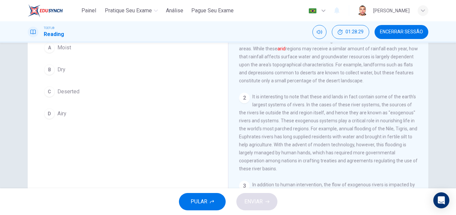
scroll to position [33, 0]
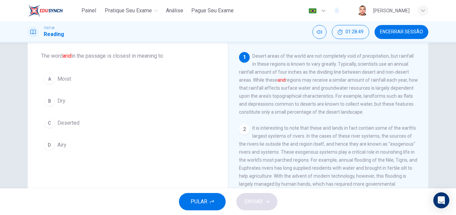
click at [61, 99] on span "Dry" at bounding box center [61, 101] width 8 height 8
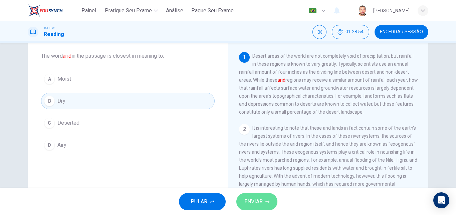
click at [259, 201] on span "ENVIAR" at bounding box center [253, 201] width 18 height 9
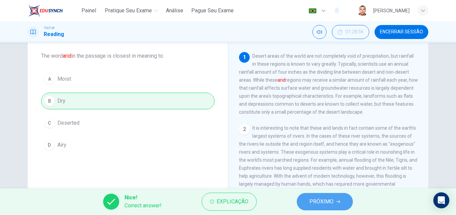
click at [331, 205] on span "PRÓXIMO" at bounding box center [321, 201] width 24 height 9
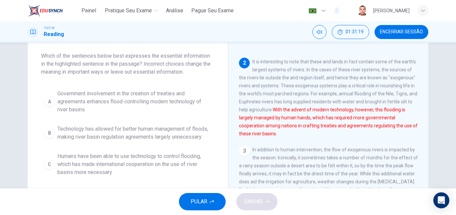
click at [137, 106] on span "Government involvement in the creation of treaties and agreements enhances floo…" at bounding box center [134, 102] width 154 height 24
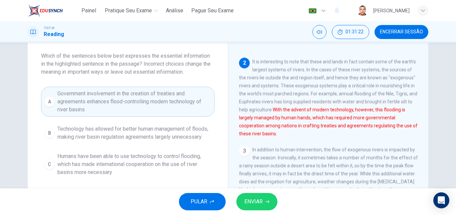
click at [266, 205] on button "ENVIAR" at bounding box center [256, 201] width 41 height 17
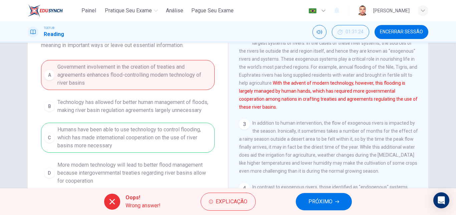
scroll to position [67, 0]
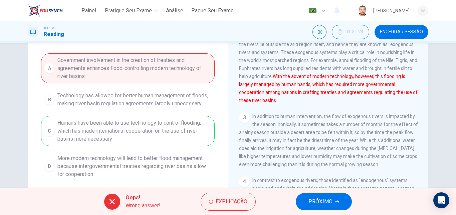
click at [320, 204] on span "PRÓXIMO" at bounding box center [320, 201] width 24 height 9
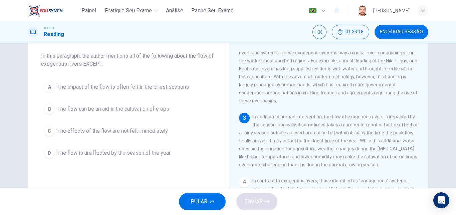
scroll to position [133, 0]
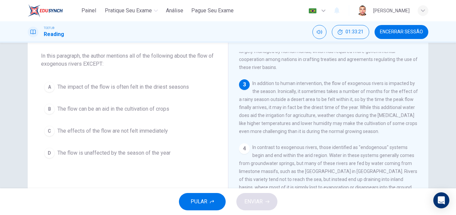
drag, startPoint x: 250, startPoint y: 89, endPoint x: 335, endPoint y: 112, distance: 87.4
click at [274, 116] on div "3 In addition to human intervention, the flow of exogenous rivers is impacted b…" at bounding box center [328, 107] width 179 height 56
drag, startPoint x: 253, startPoint y: 83, endPoint x: 317, endPoint y: 131, distance: 79.6
click at [317, 131] on div "1 Desert areas of the world are not completely void of precipitation, but rainf…" at bounding box center [333, 148] width 188 height 192
click at [448, 10] on header "Painel Pratique seu exame [PERSON_NAME] Seu Exame Português pt ​ [PERSON_NAME]" at bounding box center [228, 10] width 456 height 21
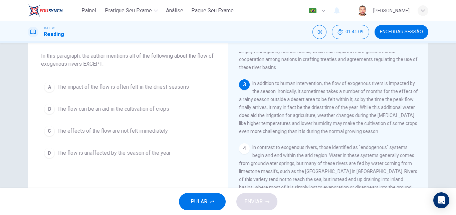
drag, startPoint x: 234, startPoint y: 84, endPoint x: 415, endPoint y: 149, distance: 192.7
click at [96, 88] on span "The impact of the flow is often felt in the driest seasons" at bounding box center [122, 87] width 131 height 8
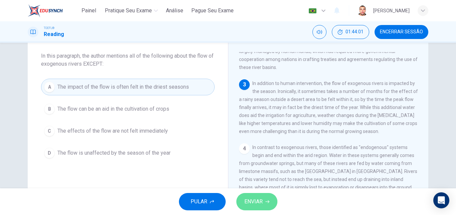
click at [253, 203] on span "ENVIAR" at bounding box center [253, 201] width 18 height 9
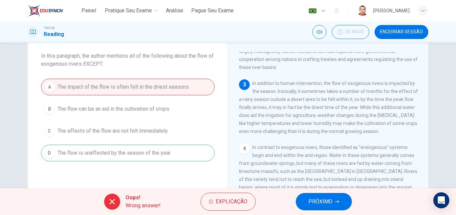
scroll to position [67, 0]
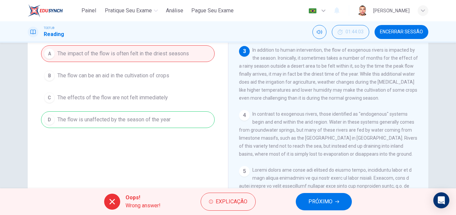
drag, startPoint x: 53, startPoint y: 116, endPoint x: 173, endPoint y: 123, distance: 119.3
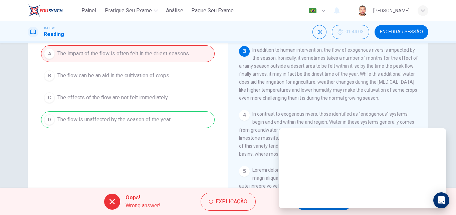
drag, startPoint x: 49, startPoint y: 106, endPoint x: 413, endPoint y: 128, distance: 364.4
click at [58, 117] on div "A The impact of the flow is often felt in the driest seasons B The flow can be …" at bounding box center [128, 86] width 174 height 83
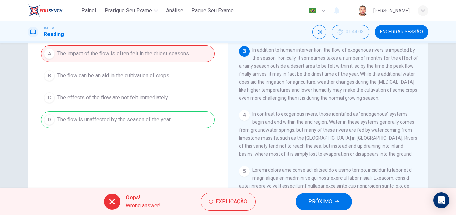
drag, startPoint x: 35, startPoint y: 107, endPoint x: 47, endPoint y: 120, distance: 17.5
click at [171, 140] on div "Question 43 In this paragraph, the author mentions all of the following about t…" at bounding box center [128, 105] width 200 height 232
drag, startPoint x: 36, startPoint y: 109, endPoint x: 216, endPoint y: 132, distance: 180.7
click at [216, 132] on div "Question 43 In this paragraph, the author mentions all of the following about t…" at bounding box center [128, 64] width 200 height 150
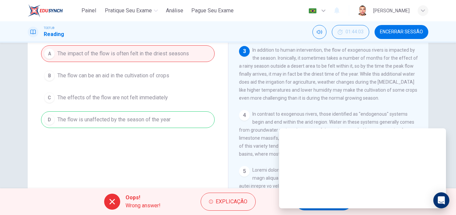
click at [195, 118] on div "A The impact of the flow is often felt in the driest seasons B The flow can be …" at bounding box center [128, 86] width 174 height 83
drag, startPoint x: 35, startPoint y: 110, endPoint x: 126, endPoint y: 117, distance: 91.0
click at [77, 123] on div "Question 43 In this paragraph, the author mentions all of the following about t…" at bounding box center [128, 64] width 200 height 150
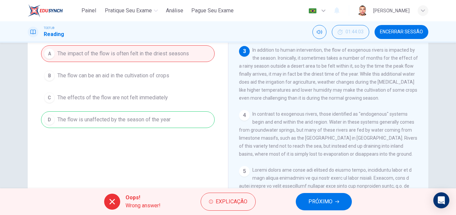
drag, startPoint x: 34, startPoint y: 109, endPoint x: 216, endPoint y: 131, distance: 182.5
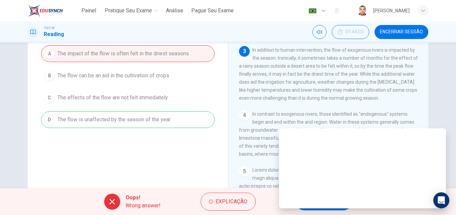
drag, startPoint x: 170, startPoint y: 120, endPoint x: 278, endPoint y: 143, distance: 111.1
click at [170, 120] on div "A The impact of the flow is often felt in the driest seasons B The flow can be …" at bounding box center [128, 86] width 174 height 83
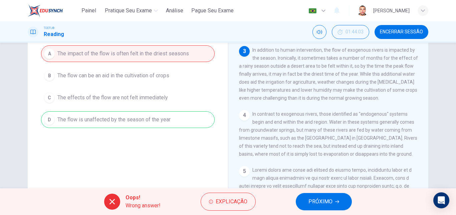
drag, startPoint x: 52, startPoint y: 113, endPoint x: 176, endPoint y: 125, distance: 124.8
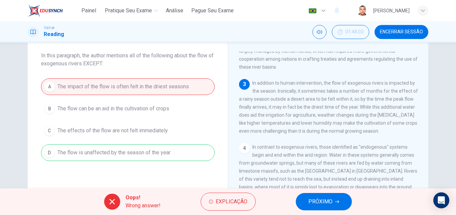
scroll to position [33, 0]
drag, startPoint x: 31, startPoint y: 74, endPoint x: 220, endPoint y: 171, distance: 212.8
click at [338, 202] on icon "button" at bounding box center [337, 202] width 4 height 4
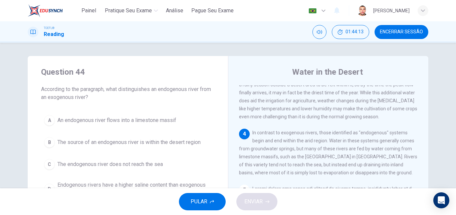
scroll to position [224, 0]
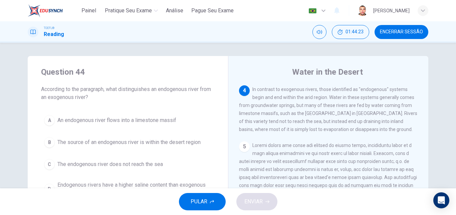
drag, startPoint x: 328, startPoint y: 108, endPoint x: 340, endPoint y: 125, distance: 20.8
click at [340, 125] on span "In contrast to exogenous rivers, those identified as "endogenous" systems begin…" at bounding box center [328, 109] width 178 height 45
drag, startPoint x: 233, startPoint y: 88, endPoint x: 417, endPoint y: 148, distance: 193.0
drag, startPoint x: 231, startPoint y: 82, endPoint x: 420, endPoint y: 149, distance: 201.1
drag, startPoint x: 234, startPoint y: 89, endPoint x: 417, endPoint y: 148, distance: 193.0
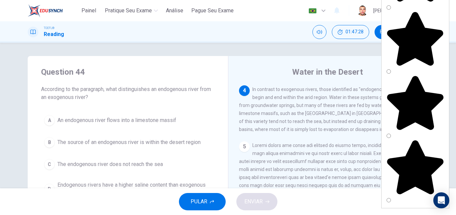
scroll to position [0, 0]
type textarea "º"
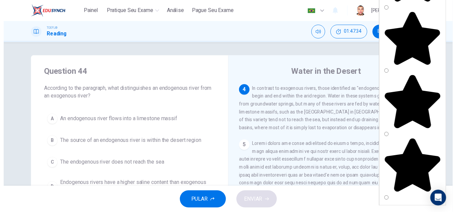
scroll to position [8, 0]
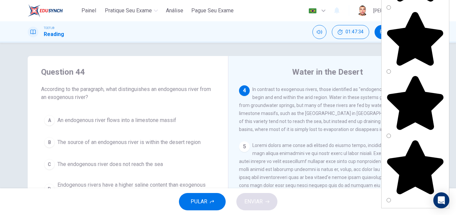
drag, startPoint x: 348, startPoint y: 45, endPoint x: 431, endPoint y: 143, distance: 128.5
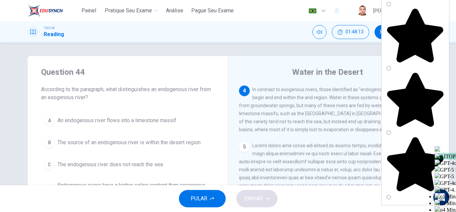
click at [430, 157] on div "Question 44 According to the paragraph, what distinguishes an endogenous river …" at bounding box center [228, 172] width 422 height 232
click at [283, 27] on div "TOEFL® Reading 01:48:13 Encerrar Sessão" at bounding box center [228, 32] width 422 height 14
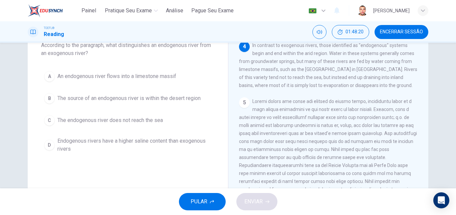
scroll to position [33, 0]
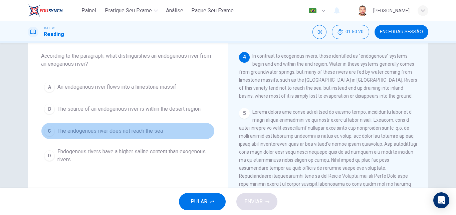
click at [145, 130] on span "The endogenous river does not reach the sea" at bounding box center [109, 131] width 105 height 8
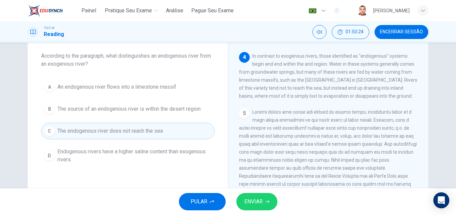
click at [257, 201] on span "ENVIAR" at bounding box center [253, 201] width 18 height 9
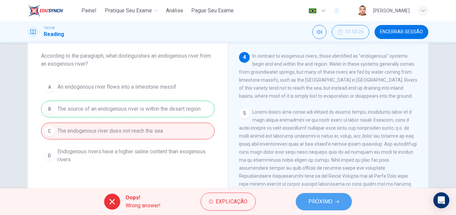
click at [318, 202] on span "PRÓXIMO" at bounding box center [320, 201] width 24 height 9
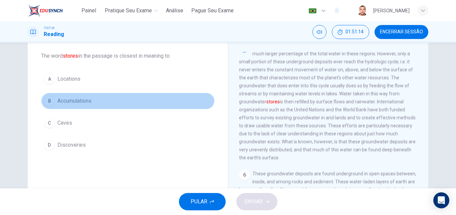
click at [83, 100] on span "Accumulations" at bounding box center [74, 101] width 34 height 8
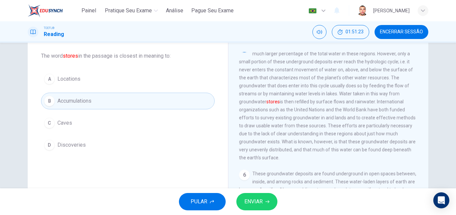
click at [262, 201] on span "ENVIAR" at bounding box center [253, 201] width 18 height 9
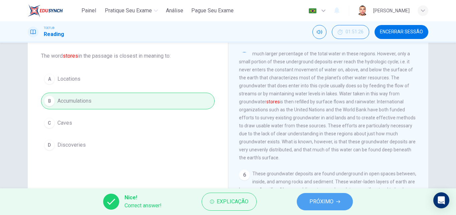
click at [317, 202] on span "PRÓXIMO" at bounding box center [321, 201] width 24 height 9
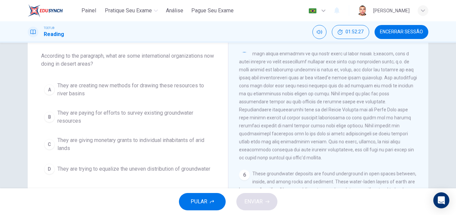
drag, startPoint x: 231, startPoint y: 50, endPoint x: 417, endPoint y: 181, distance: 227.2
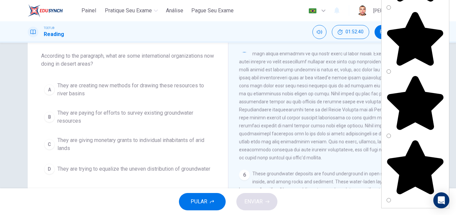
drag, startPoint x: 426, startPoint y: 162, endPoint x: 267, endPoint y: 16, distance: 215.9
click at [430, 158] on div "Question 46 According to the paragraph, what are some international organizatio…" at bounding box center [228, 139] width 422 height 232
click at [433, 161] on div "Question 46 According to the paragraph, what are some international organizatio…" at bounding box center [228, 139] width 422 height 232
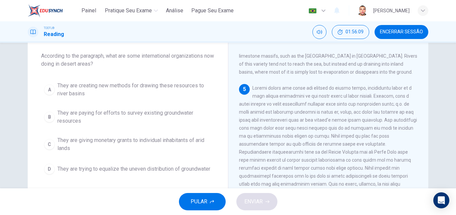
scroll to position [282, 0]
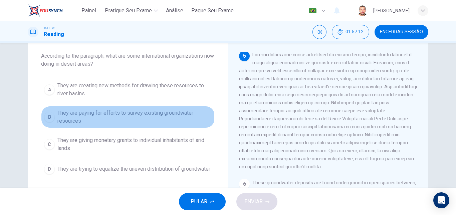
click at [185, 114] on span "They are paying for efforts to survey existing groundwater resources" at bounding box center [134, 117] width 154 height 16
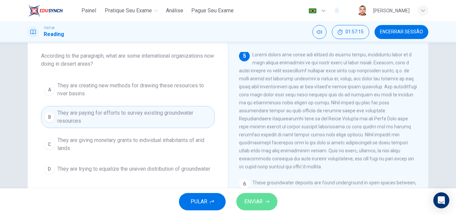
click at [248, 202] on span "ENVIAR" at bounding box center [253, 201] width 18 height 9
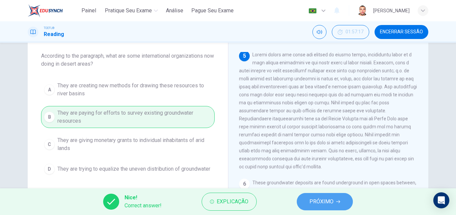
click at [338, 201] on icon "button" at bounding box center [338, 202] width 4 height 4
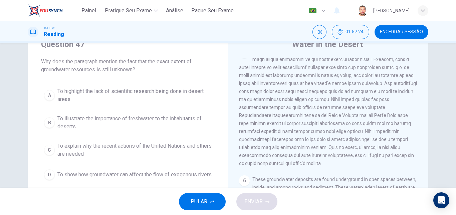
scroll to position [33, 0]
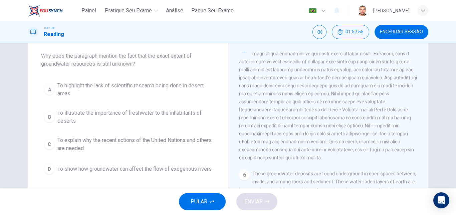
click at [145, 142] on span "To explain why the recent actions of the United Nations and others are needed" at bounding box center [134, 144] width 154 height 16
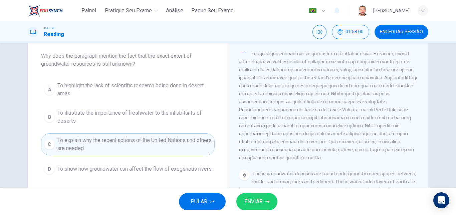
click at [259, 201] on span "ENVIAR" at bounding box center [253, 201] width 18 height 9
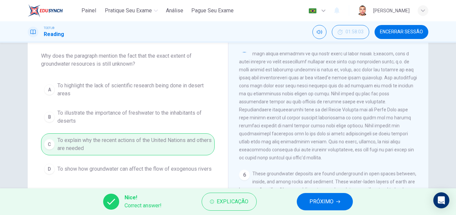
click at [317, 198] on span "PRÓXIMO" at bounding box center [321, 201] width 24 height 9
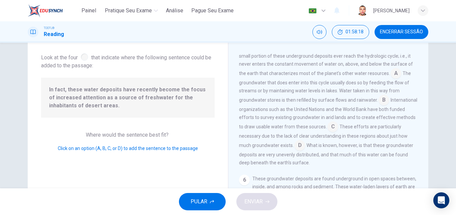
click at [390, 79] on input at bounding box center [395, 74] width 11 height 11
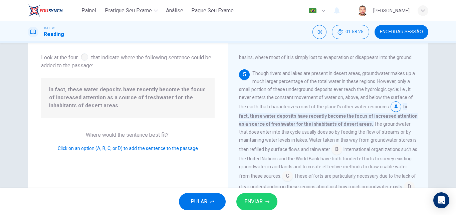
scroll to position [296, 0]
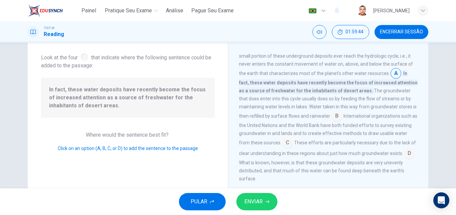
click at [293, 149] on input at bounding box center [287, 143] width 11 height 11
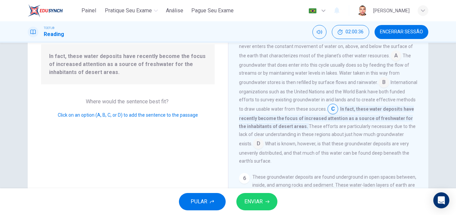
scroll to position [237, 0]
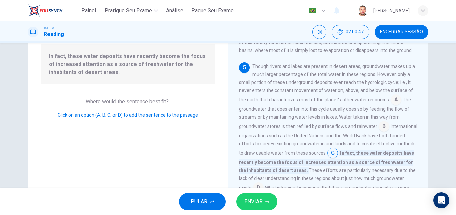
click at [379, 132] on input at bounding box center [383, 127] width 11 height 11
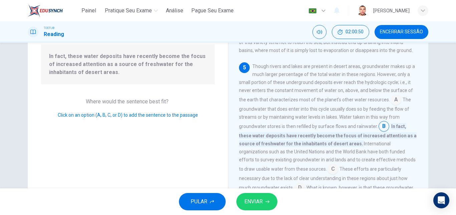
click at [380, 132] on input at bounding box center [383, 127] width 11 height 11
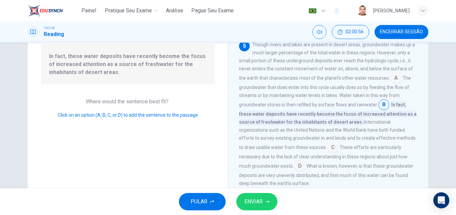
scroll to position [270, 0]
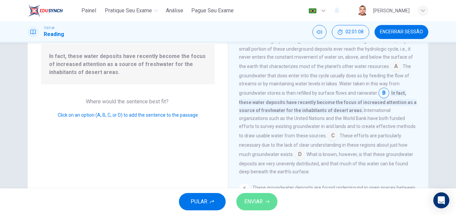
click at [264, 202] on button "ENVIAR" at bounding box center [256, 201] width 41 height 17
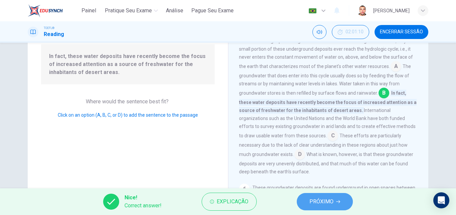
click at [331, 204] on span "PRÓXIMO" at bounding box center [321, 201] width 24 height 9
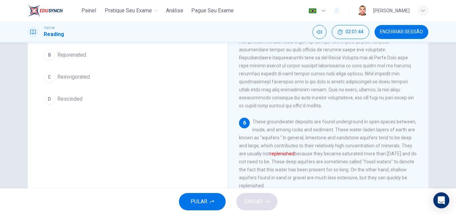
scroll to position [46, 0]
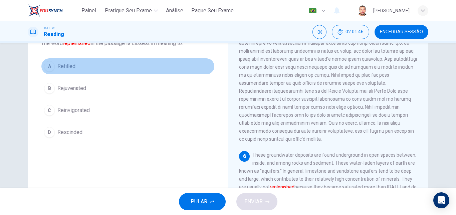
click at [72, 63] on span "Refilled" at bounding box center [66, 66] width 18 height 8
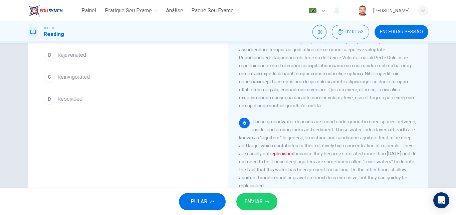
scroll to position [113, 0]
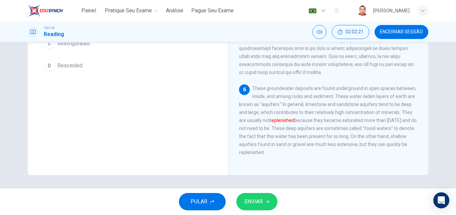
drag, startPoint x: 236, startPoint y: 82, endPoint x: 416, endPoint y: 158, distance: 195.6
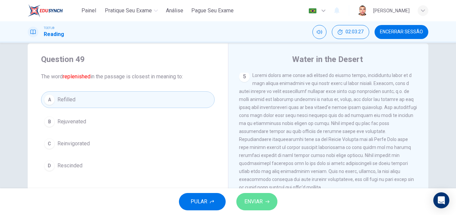
drag, startPoint x: 250, startPoint y: 202, endPoint x: 224, endPoint y: 147, distance: 60.4
click at [249, 202] on span "ENVIAR" at bounding box center [253, 201] width 18 height 9
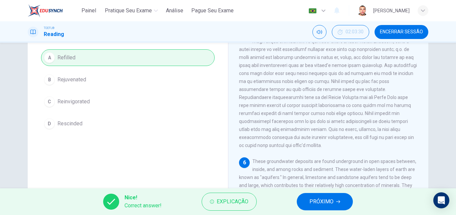
scroll to position [79, 0]
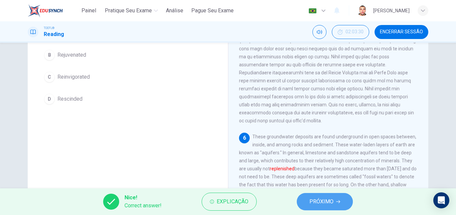
click at [320, 202] on span "PRÓXIMO" at bounding box center [321, 201] width 24 height 9
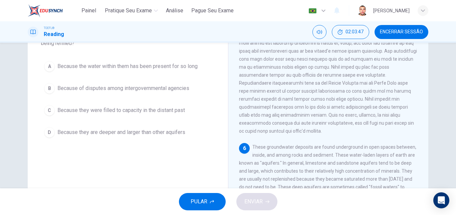
scroll to position [87, 0]
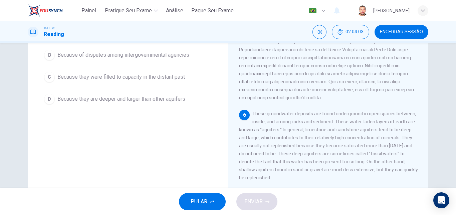
drag, startPoint x: 322, startPoint y: 146, endPoint x: 367, endPoint y: 150, distance: 44.9
click at [367, 150] on div "6 These groundwater deposits are found underground in open spaces between, insi…" at bounding box center [328, 146] width 179 height 72
click at [135, 79] on span "Because they were filled to capacity in the distant past" at bounding box center [120, 77] width 127 height 8
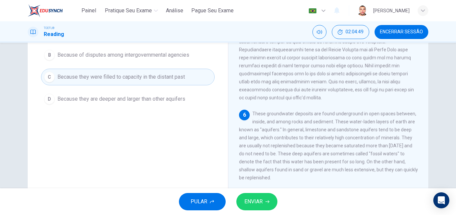
scroll to position [113, 0]
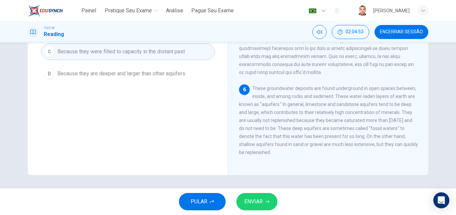
click at [261, 208] on button "ENVIAR" at bounding box center [256, 201] width 41 height 17
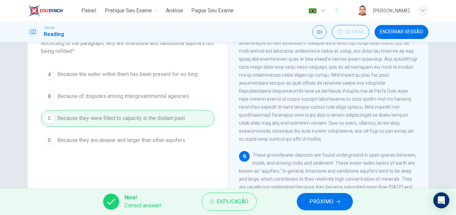
scroll to position [79, 0]
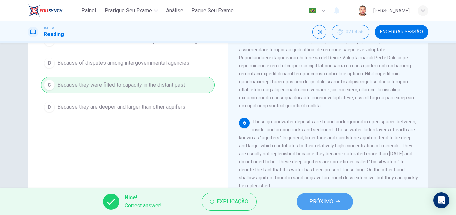
click at [325, 201] on span "PRÓXIMO" at bounding box center [321, 201] width 24 height 9
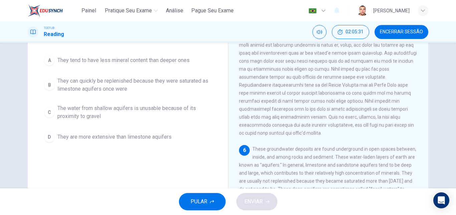
scroll to position [46, 0]
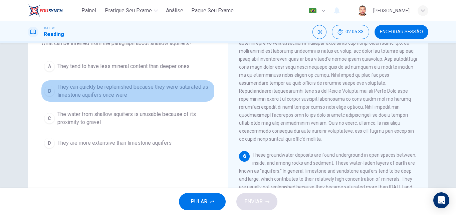
click at [170, 90] on span "They can quickly be replenished because they were saturated as limestone aquife…" at bounding box center [134, 91] width 154 height 16
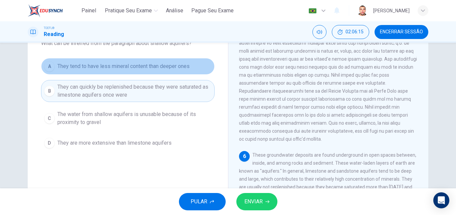
click at [174, 69] on span "They tend to have less mineral content than deeper ones" at bounding box center [123, 66] width 132 height 8
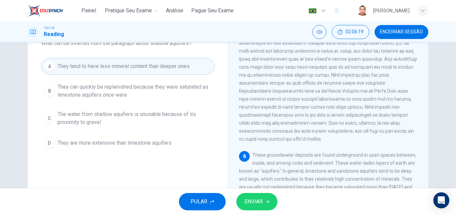
click at [264, 204] on button "ENVIAR" at bounding box center [256, 201] width 41 height 17
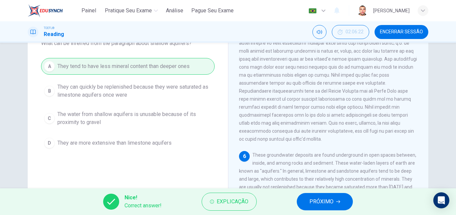
click at [330, 202] on span "PRÓXIMO" at bounding box center [321, 201] width 24 height 9
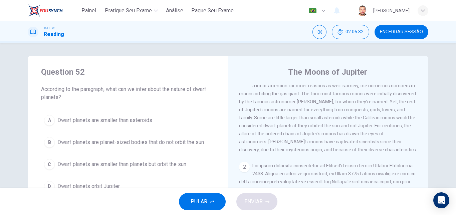
scroll to position [0, 0]
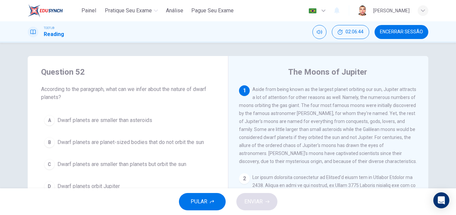
drag, startPoint x: 303, startPoint y: 108, endPoint x: 311, endPoint y: 125, distance: 18.8
click at [311, 125] on span "Aside from being known as the largest planet orbiting our sun, Jupiter attracts…" at bounding box center [328, 125] width 178 height 77
drag, startPoint x: 232, startPoint y: 83, endPoint x: 420, endPoint y: 174, distance: 209.1
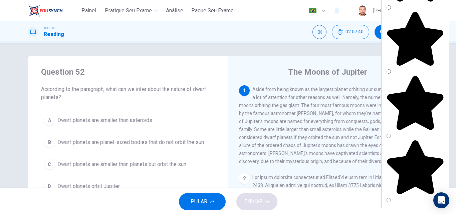
drag, startPoint x: 178, startPoint y: 164, endPoint x: 429, endPoint y: 167, distance: 251.3
click at [178, 164] on span "Dwarf planets are smaller than planets but orbit the sun" at bounding box center [121, 165] width 129 height 8
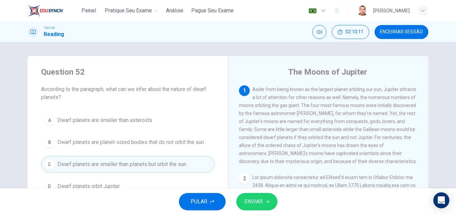
click at [256, 202] on span "ENVIAR" at bounding box center [253, 201] width 18 height 9
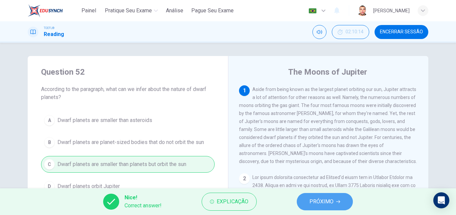
click at [310, 202] on span "PRÓXIMO" at bounding box center [321, 201] width 24 height 9
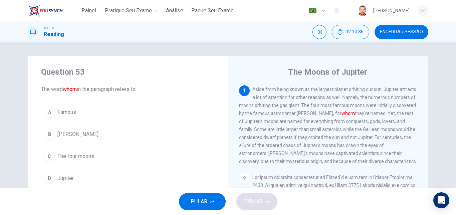
click at [70, 136] on span "[PERSON_NAME]" at bounding box center [77, 134] width 41 height 8
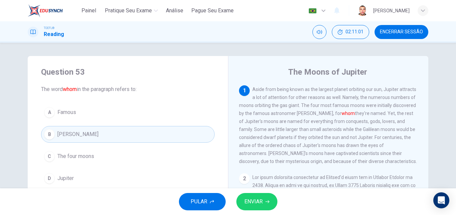
click at [85, 156] on span "The four moons" at bounding box center [75, 157] width 37 height 8
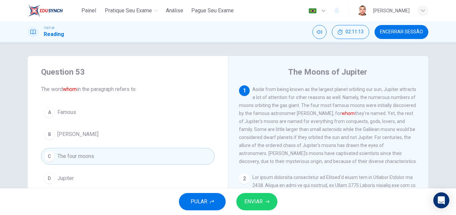
click at [95, 135] on button "B [PERSON_NAME]" at bounding box center [128, 134] width 174 height 17
click at [71, 133] on span "[PERSON_NAME]" at bounding box center [77, 134] width 41 height 8
click at [52, 134] on div "B" at bounding box center [49, 134] width 11 height 11
click at [64, 132] on span "[PERSON_NAME]" at bounding box center [77, 134] width 41 height 8
click at [52, 135] on div "B" at bounding box center [49, 134] width 11 height 11
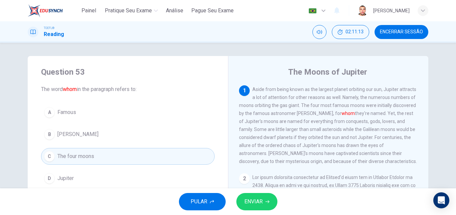
click at [74, 133] on span "[PERSON_NAME]" at bounding box center [77, 134] width 41 height 8
click at [70, 132] on span "[PERSON_NAME]" at bounding box center [77, 134] width 41 height 8
click at [68, 134] on span "[PERSON_NAME]" at bounding box center [77, 134] width 41 height 8
click at [68, 135] on span "[PERSON_NAME]" at bounding box center [77, 134] width 41 height 8
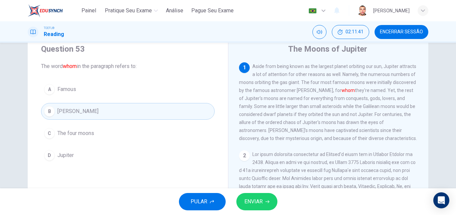
scroll to position [33, 0]
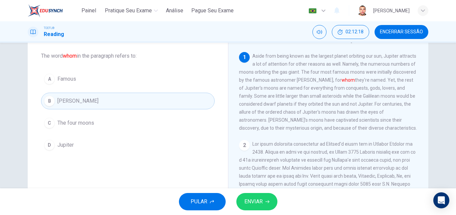
drag, startPoint x: 237, startPoint y: 53, endPoint x: 418, endPoint y: 137, distance: 200.7
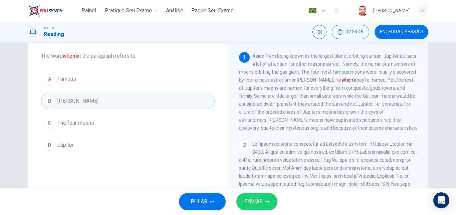
click at [261, 201] on span "ENVIAR" at bounding box center [253, 201] width 18 height 9
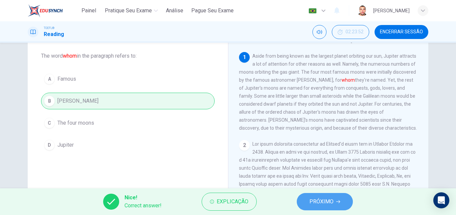
click at [316, 204] on span "PRÓXIMO" at bounding box center [321, 201] width 24 height 9
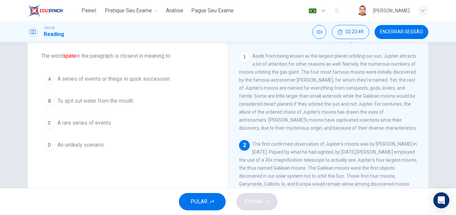
scroll to position [75, 0]
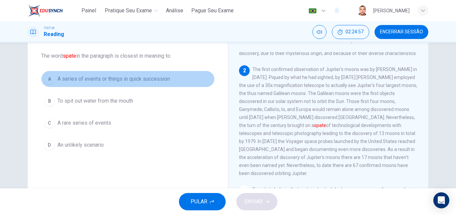
click at [144, 80] on span "A series of events or things in quick succession" at bounding box center [113, 79] width 112 height 8
click at [142, 80] on span "A series of events or things in quick succession" at bounding box center [113, 79] width 112 height 8
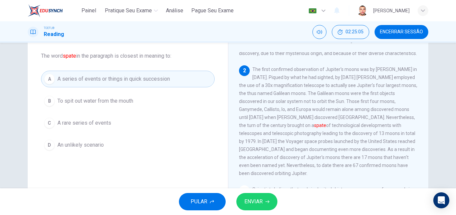
click at [262, 201] on span "ENVIAR" at bounding box center [253, 201] width 18 height 9
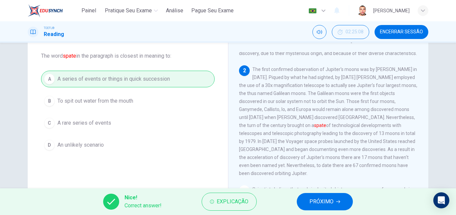
click at [328, 203] on span "PRÓXIMO" at bounding box center [321, 201] width 24 height 9
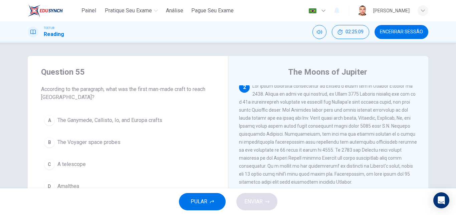
scroll to position [33, 0]
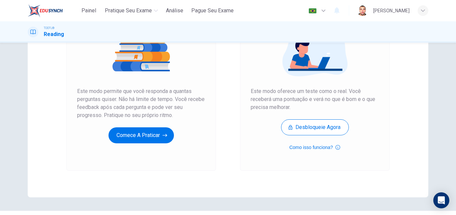
scroll to position [100, 0]
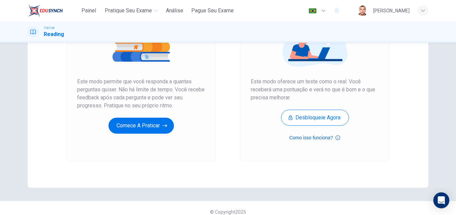
click at [335, 137] on icon "button" at bounding box center [337, 138] width 5 height 8
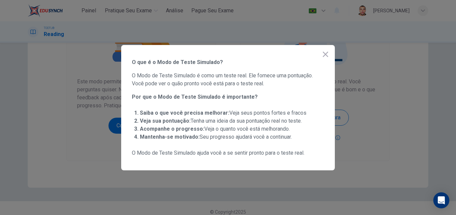
scroll to position [107, 0]
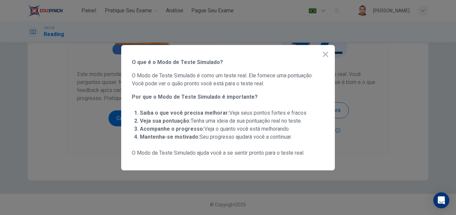
click at [324, 54] on icon "button" at bounding box center [325, 54] width 8 height 8
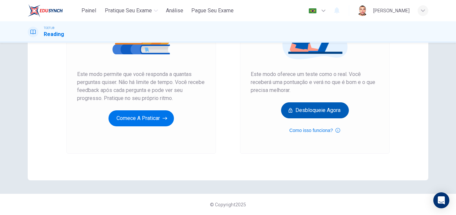
click at [323, 110] on button "Desbloqueie agora" at bounding box center [315, 110] width 68 height 16
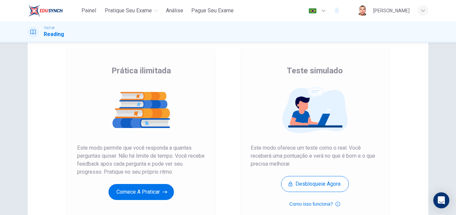
scroll to position [33, 0]
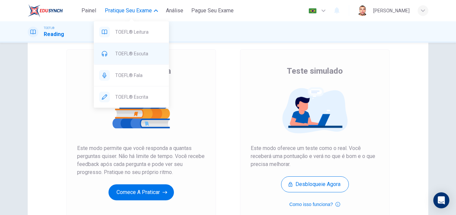
click at [139, 54] on span "TOEFL® Escuta" at bounding box center [139, 54] width 48 height 8
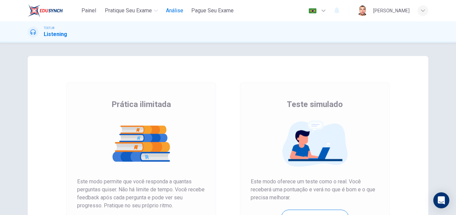
click at [176, 13] on span "Análise" at bounding box center [174, 11] width 17 height 8
